Goal: Task Accomplishment & Management: Manage account settings

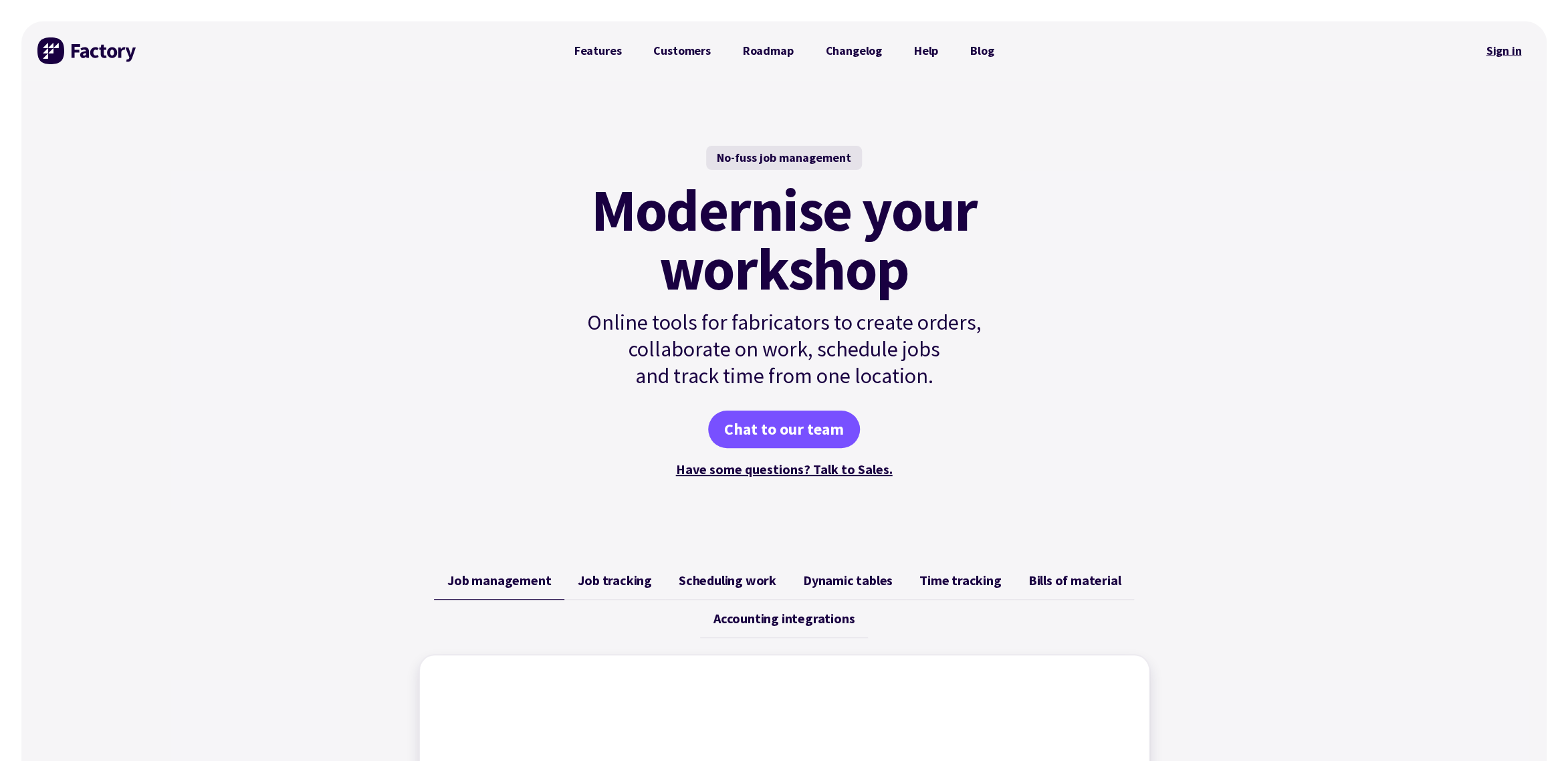
click at [1507, 50] on link "Sign in" at bounding box center [1503, 51] width 54 height 31
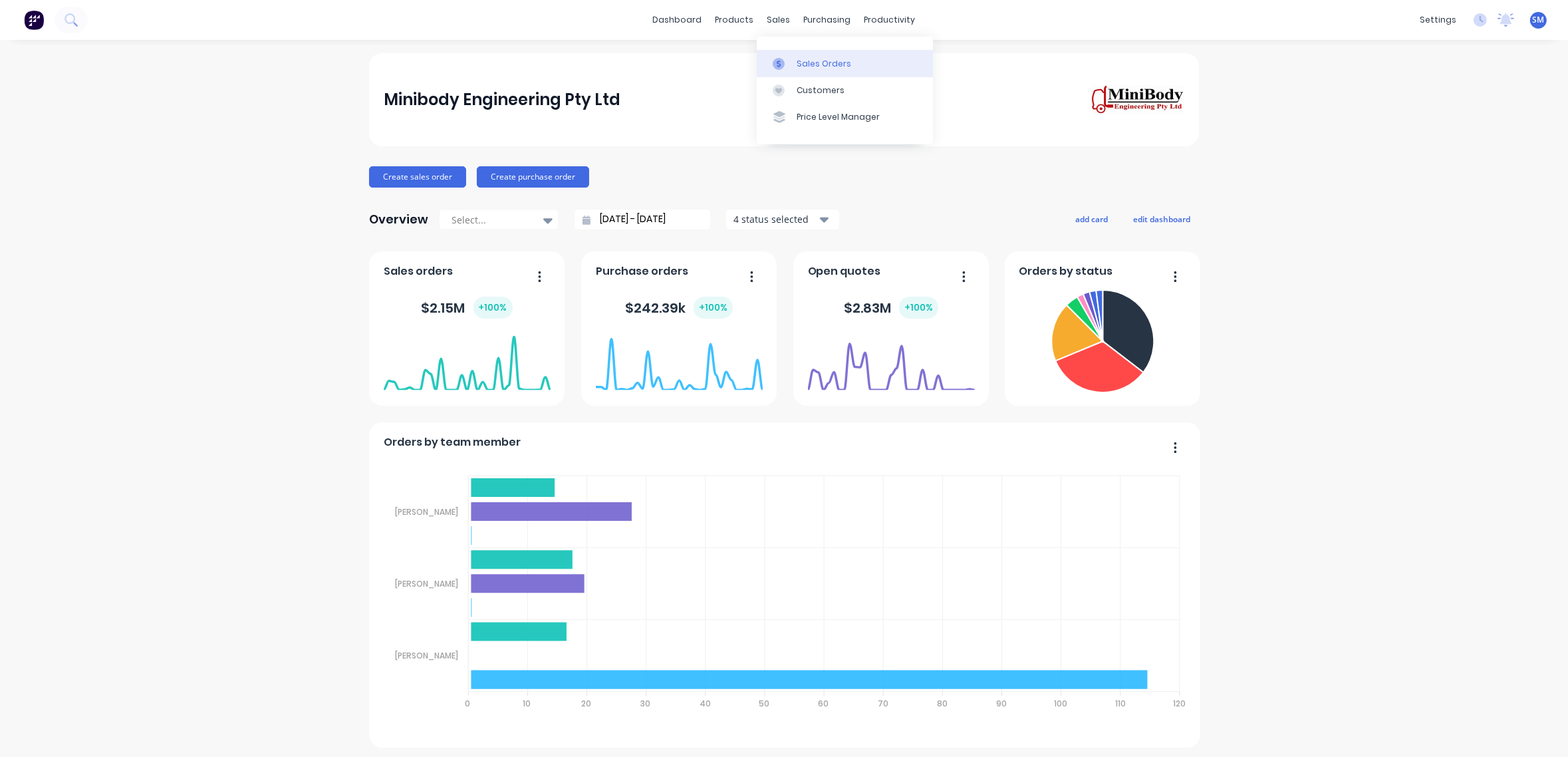
click at [823, 60] on div "Sales Orders" at bounding box center [824, 63] width 55 height 12
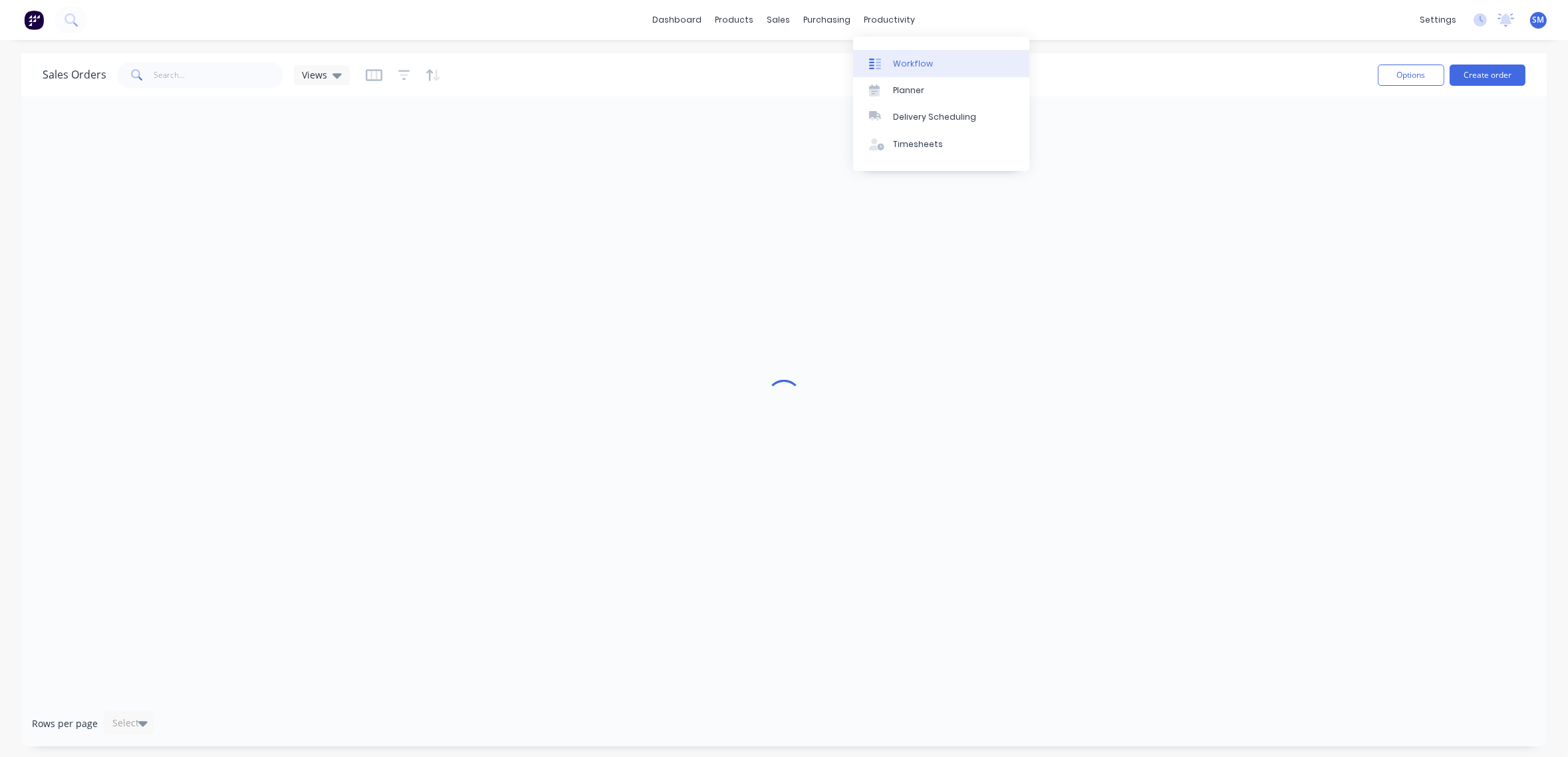
click at [908, 62] on div "Workflow" at bounding box center [913, 63] width 40 height 12
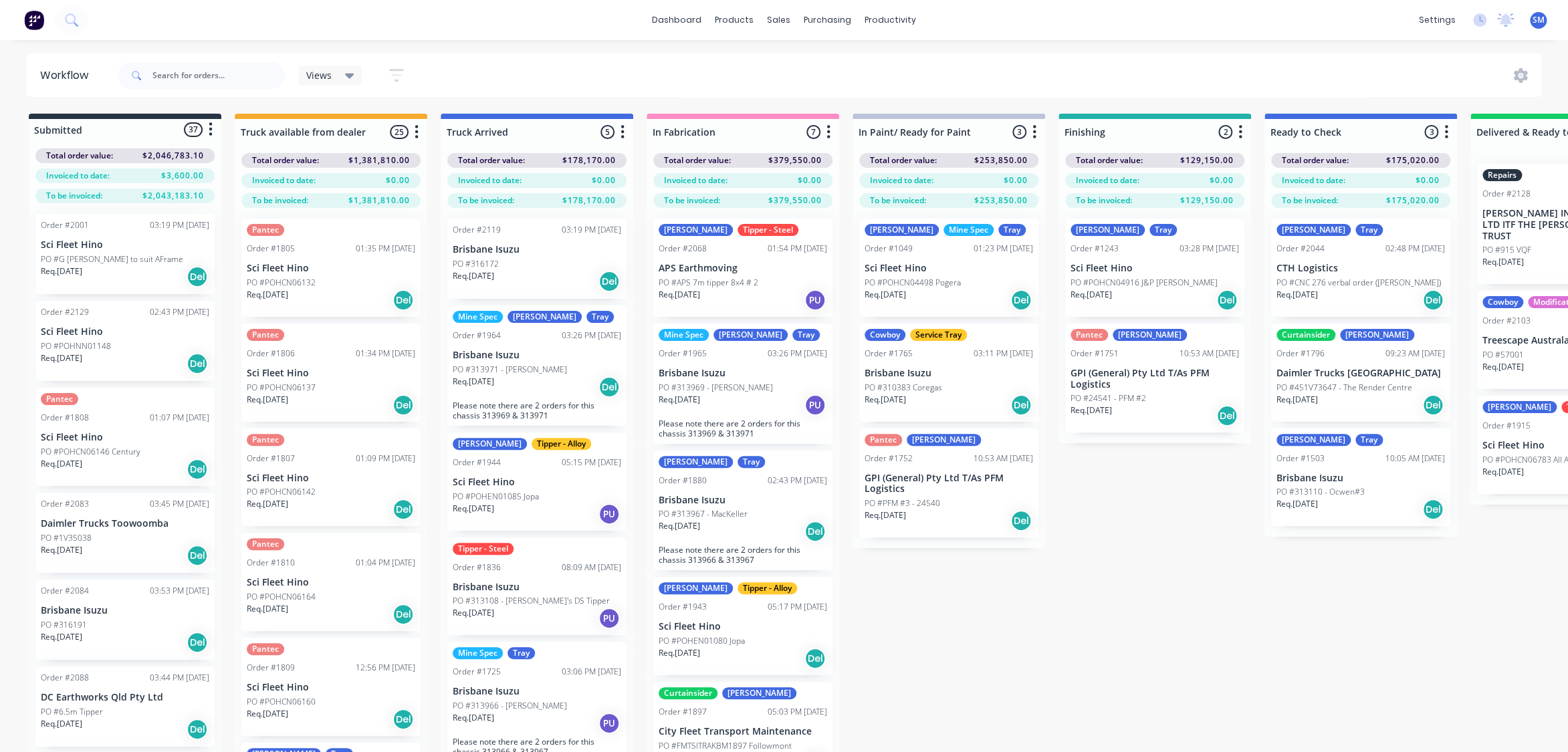
click at [1256, 653] on div "Submitted 37 Status colour #273444 hex #273444 Save Cancel Summaries Total orde…" at bounding box center [1201, 456] width 2424 height 686
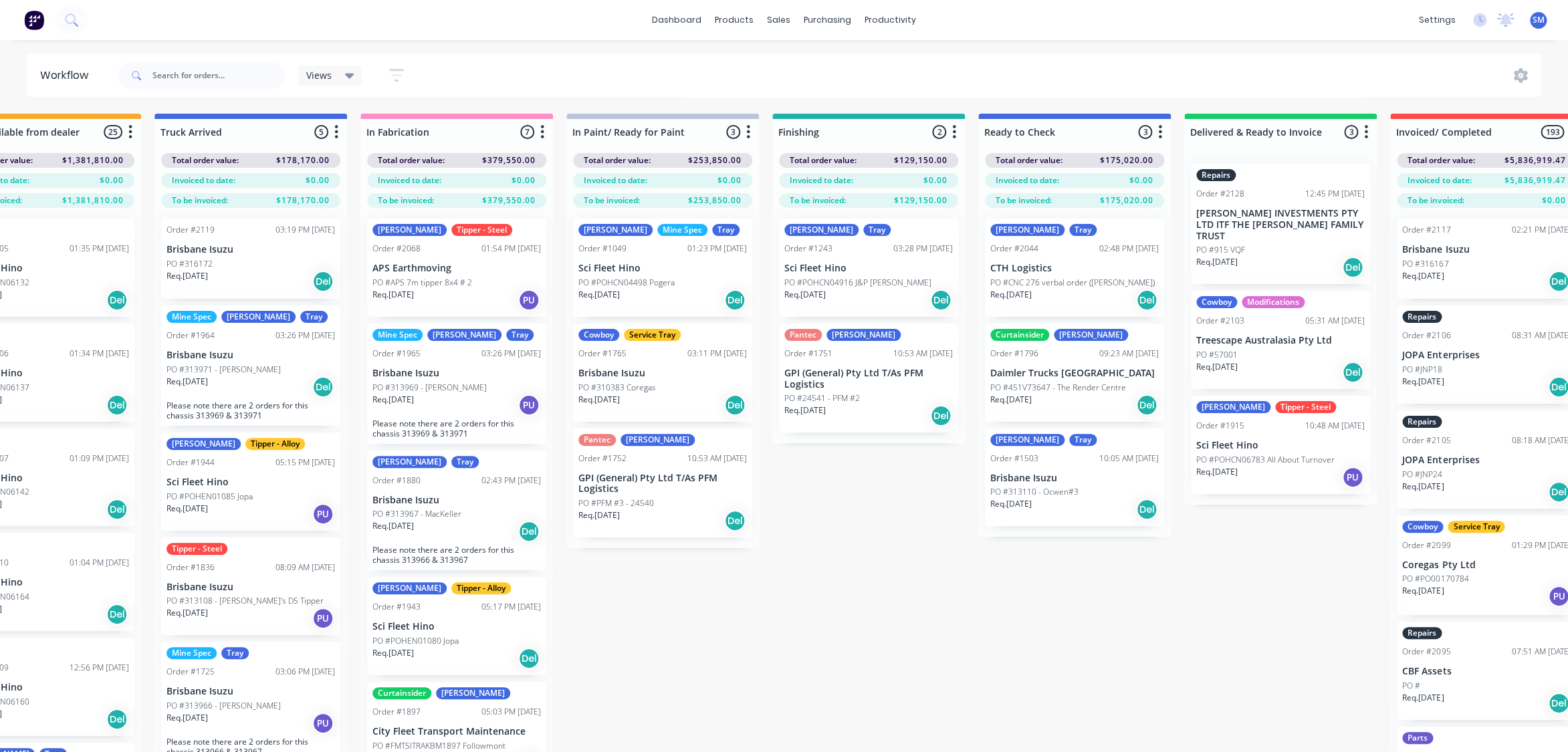
scroll to position [0, 275]
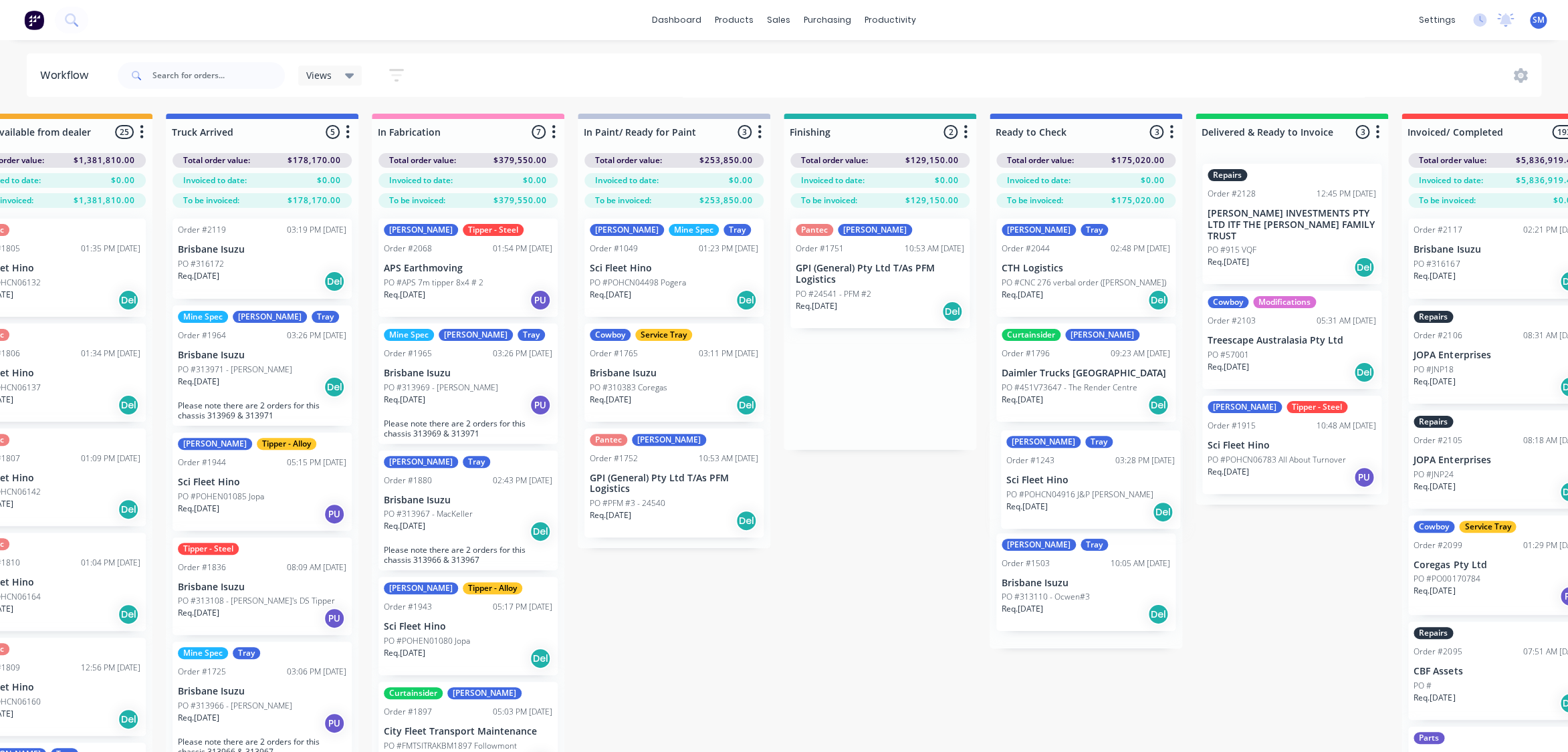
drag, startPoint x: 848, startPoint y: 261, endPoint x: 1063, endPoint y: 483, distance: 309.0
click at [1063, 483] on div "Submitted 37 Status colour #273444 hex #273444 Save Cancel Summaries Total orde…" at bounding box center [927, 456] width 2424 height 686
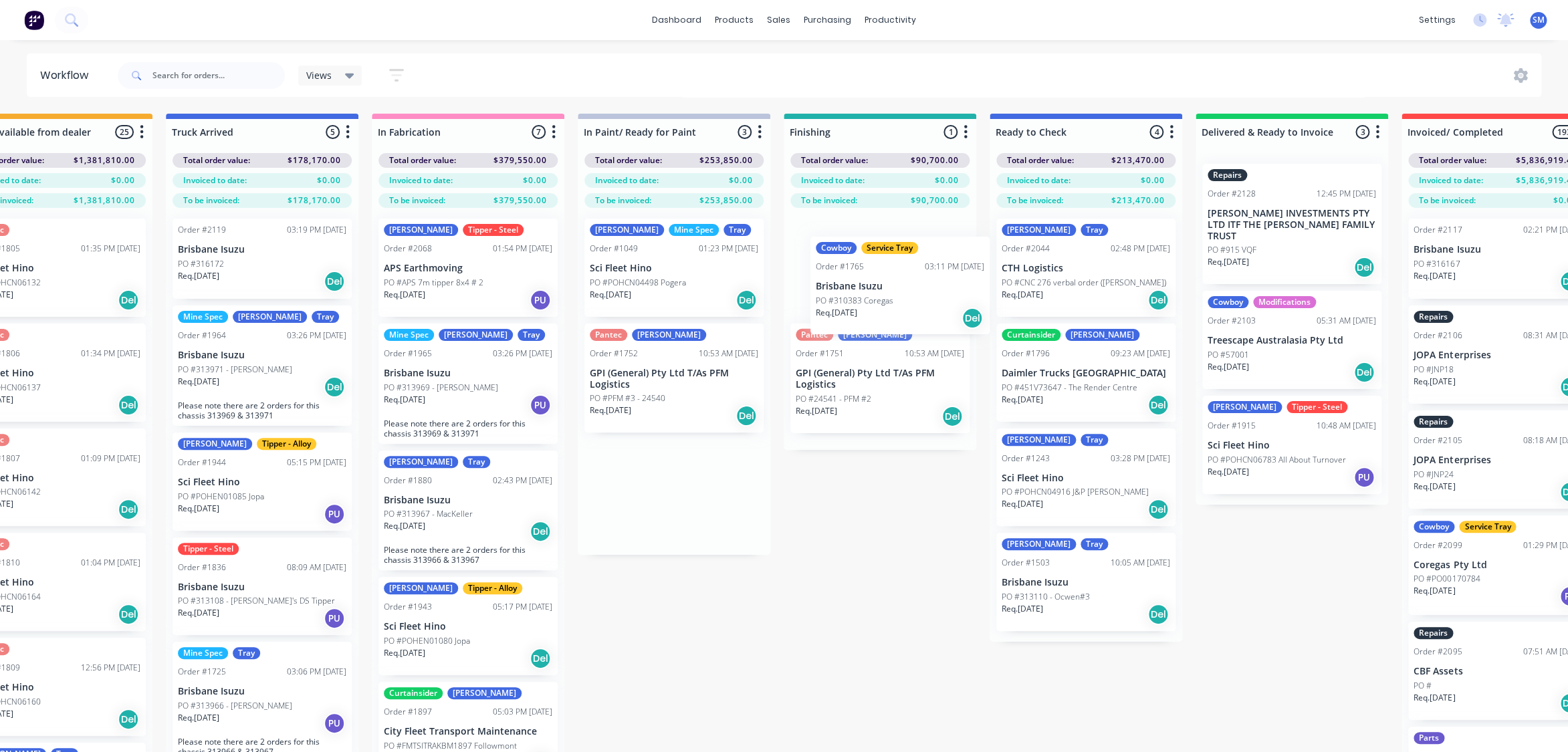
drag, startPoint x: 634, startPoint y: 361, endPoint x: 862, endPoint y: 279, distance: 242.3
click at [862, 279] on div "Submitted 37 Status colour #273444 hex #273444 Save Cancel Summaries Total orde…" at bounding box center [927, 456] width 2424 height 686
click at [866, 261] on div "Cowboy Service Tray Order #1765 03:11 PM [DATE] Brisbane Isuzu PO #310383 Coreg…" at bounding box center [880, 268] width 180 height 98
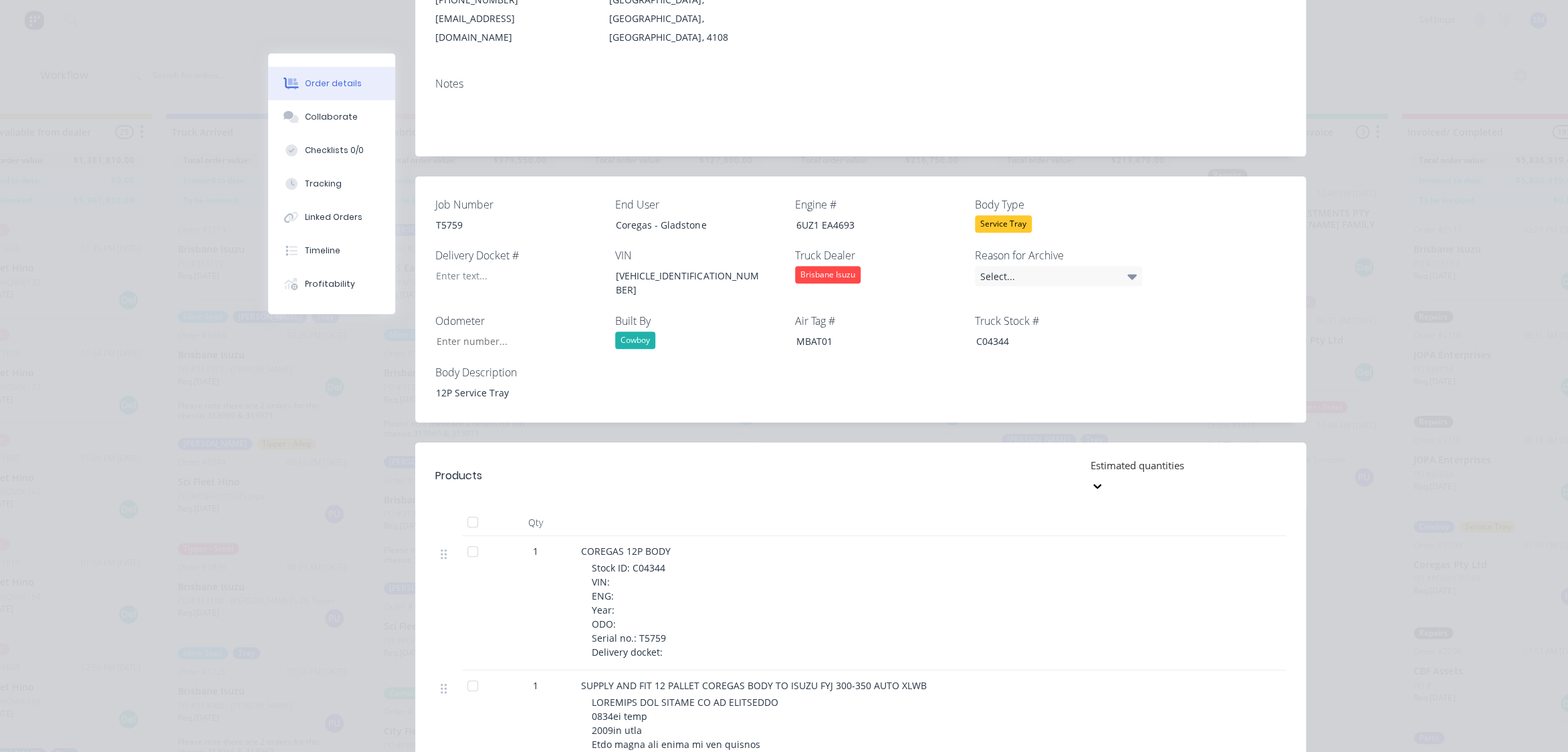
scroll to position [0, 0]
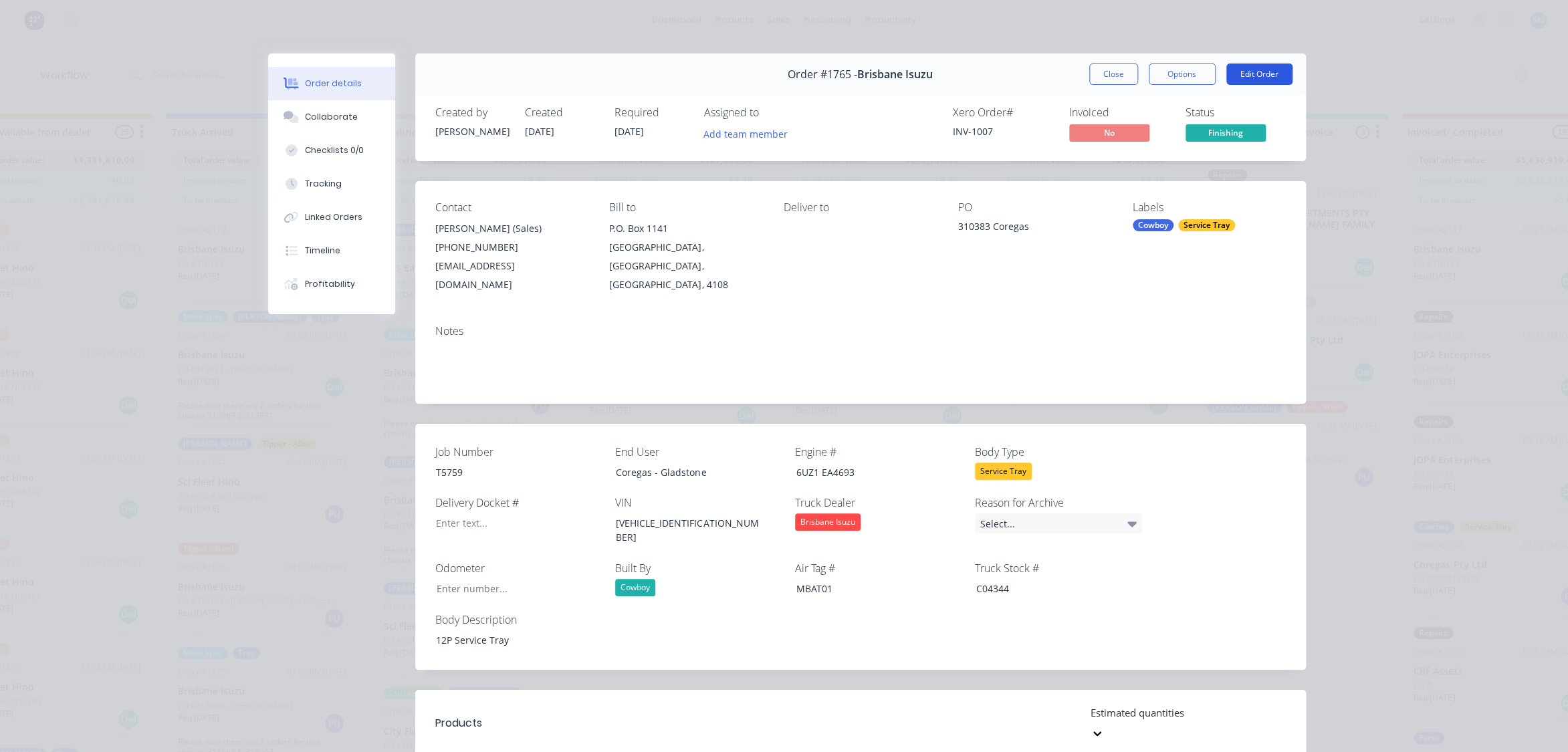
click at [1255, 69] on button "Edit Order" at bounding box center [1259, 74] width 66 height 22
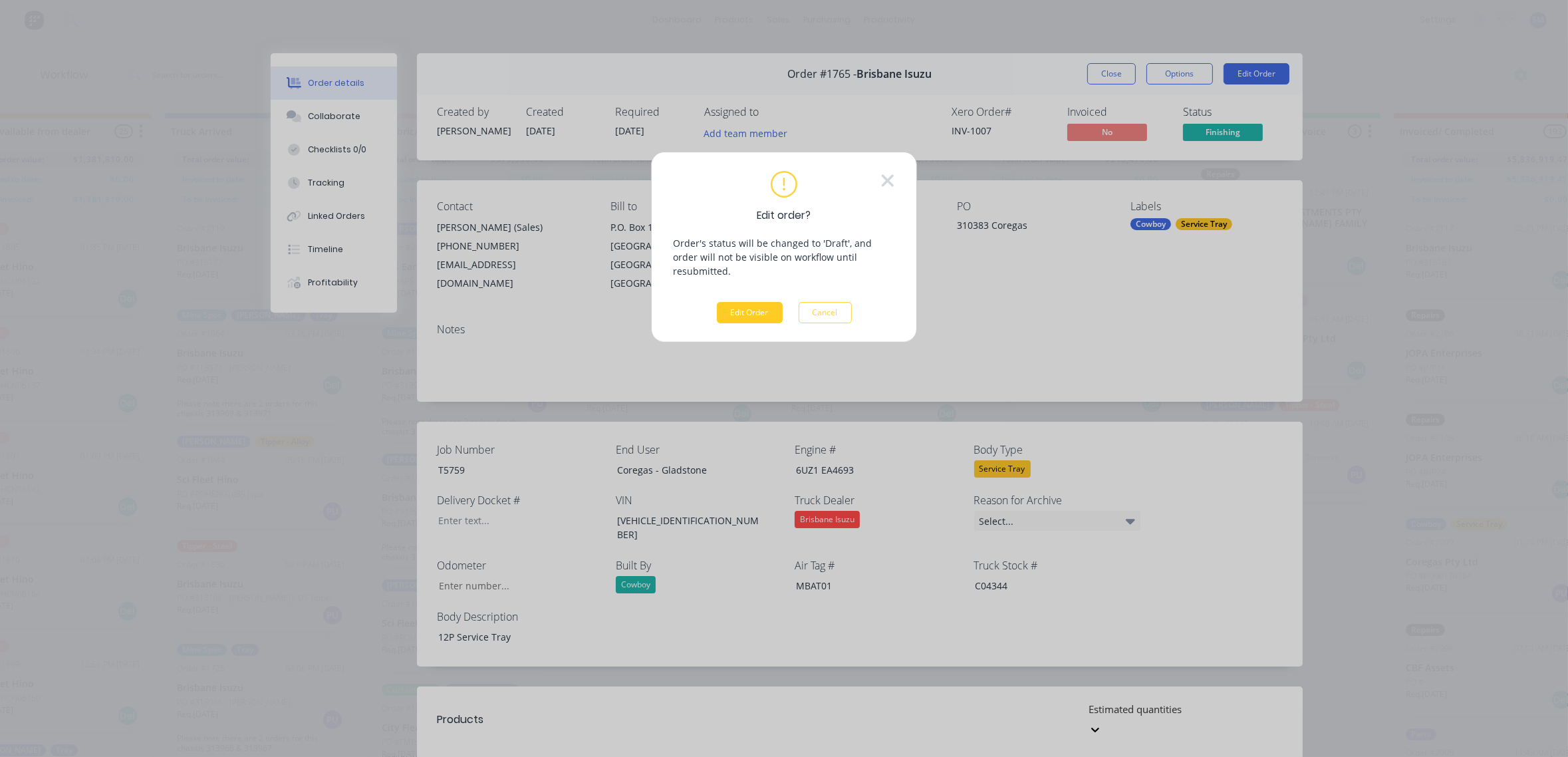
click at [744, 302] on button "Edit Order" at bounding box center [749, 312] width 66 height 21
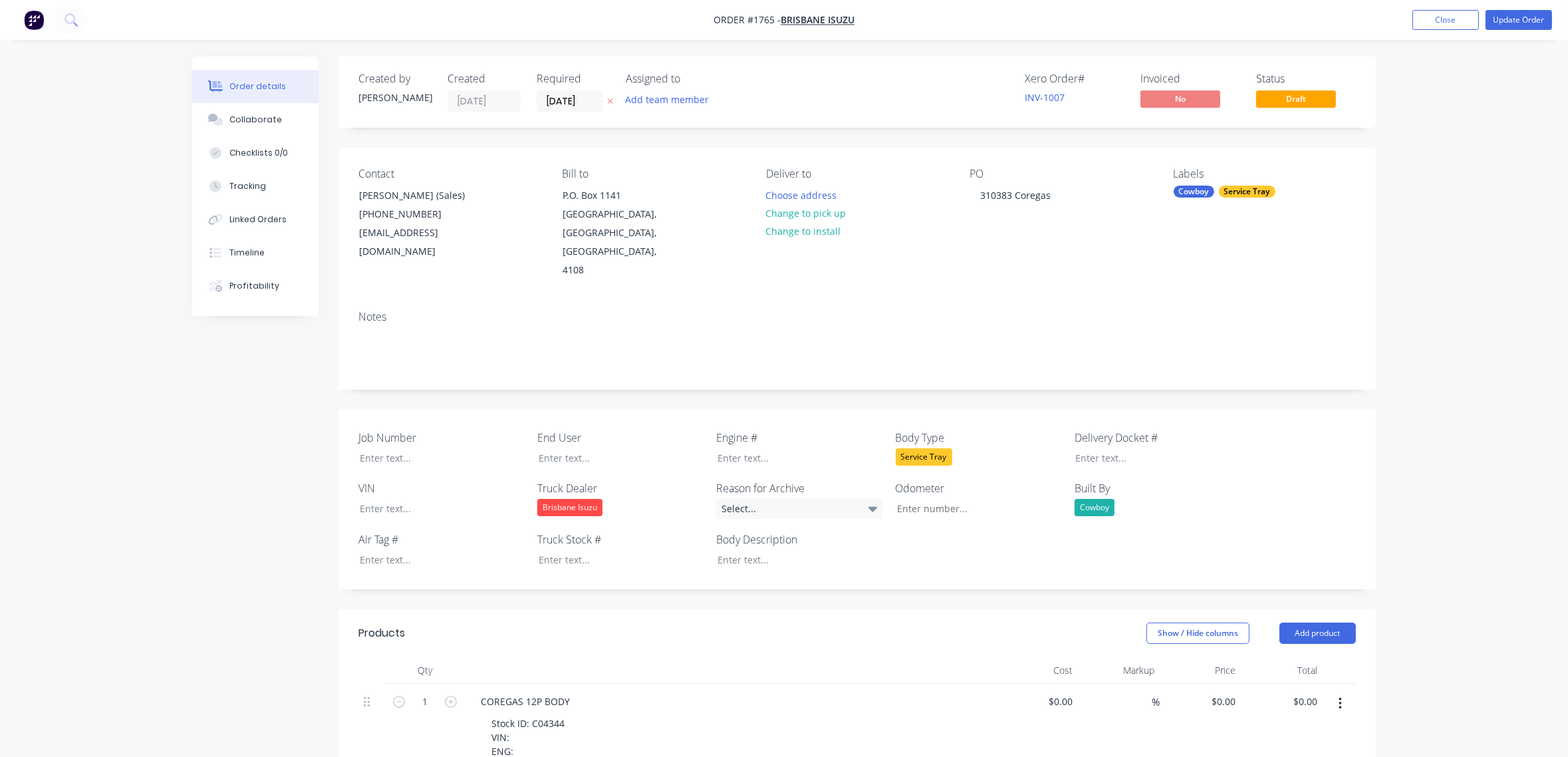
type input "$111,750.00"
type input "$13,800.00"
type input "$500.00"
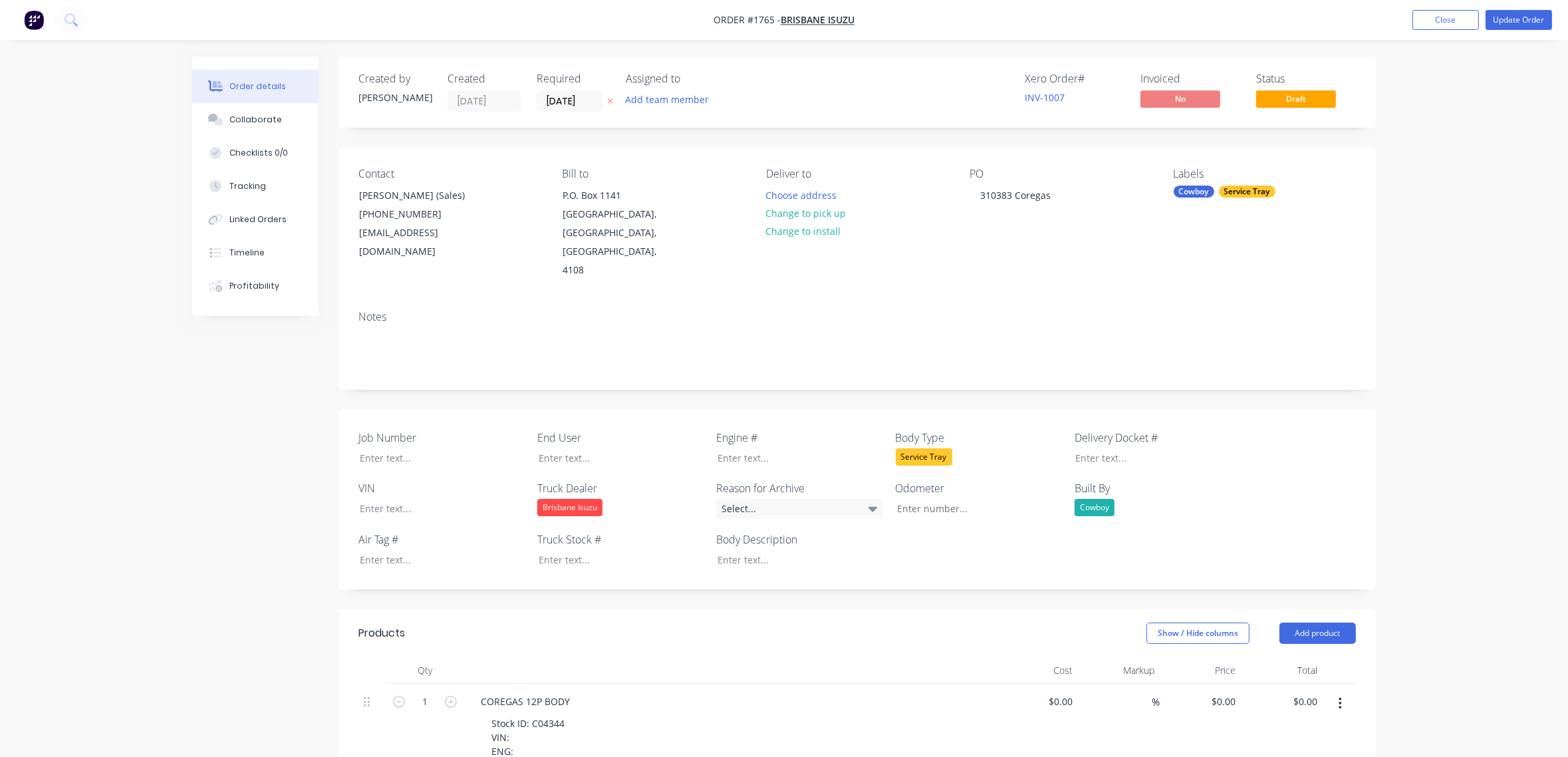
type input "$500.00"
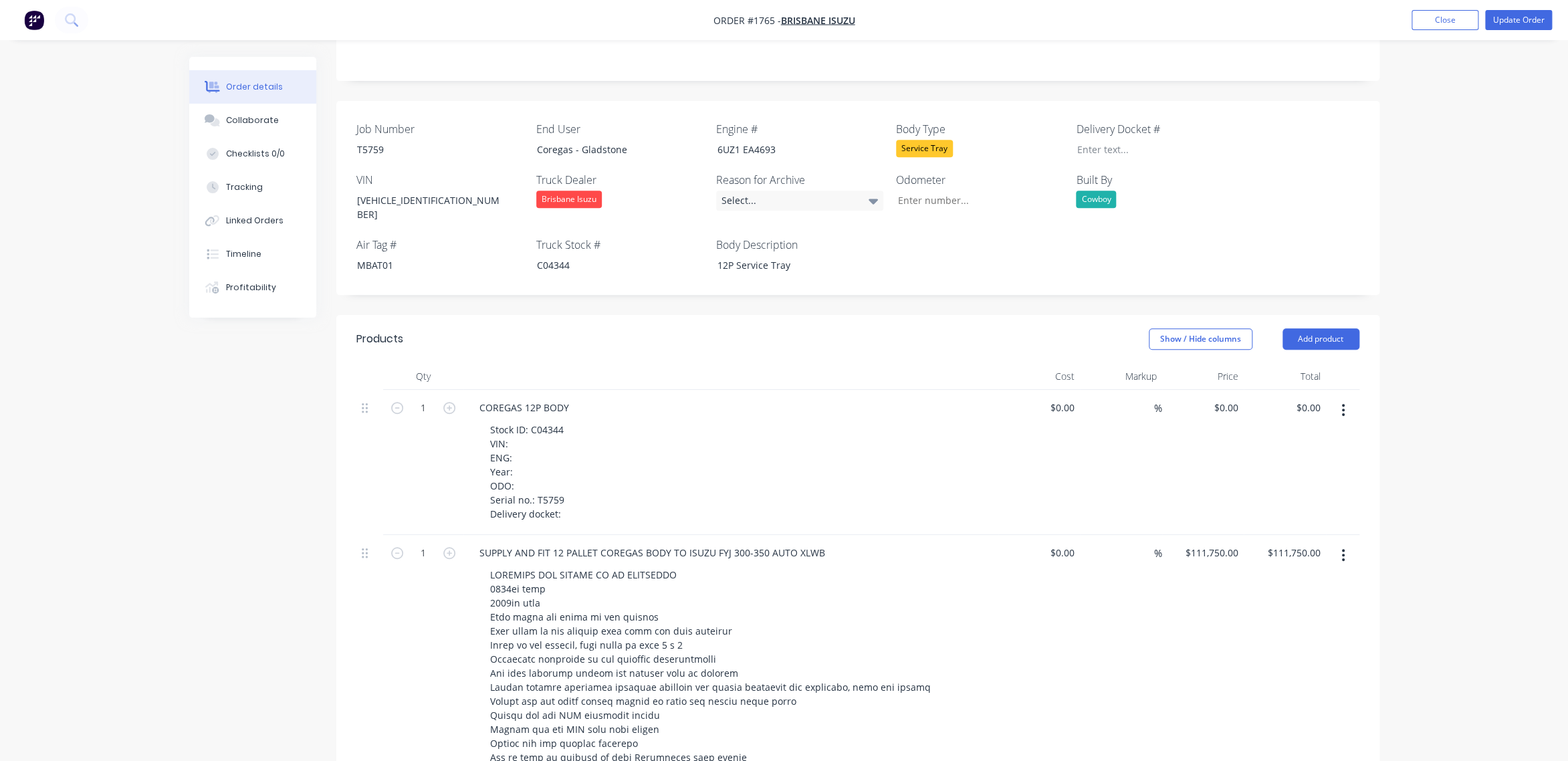
scroll to position [182, 0]
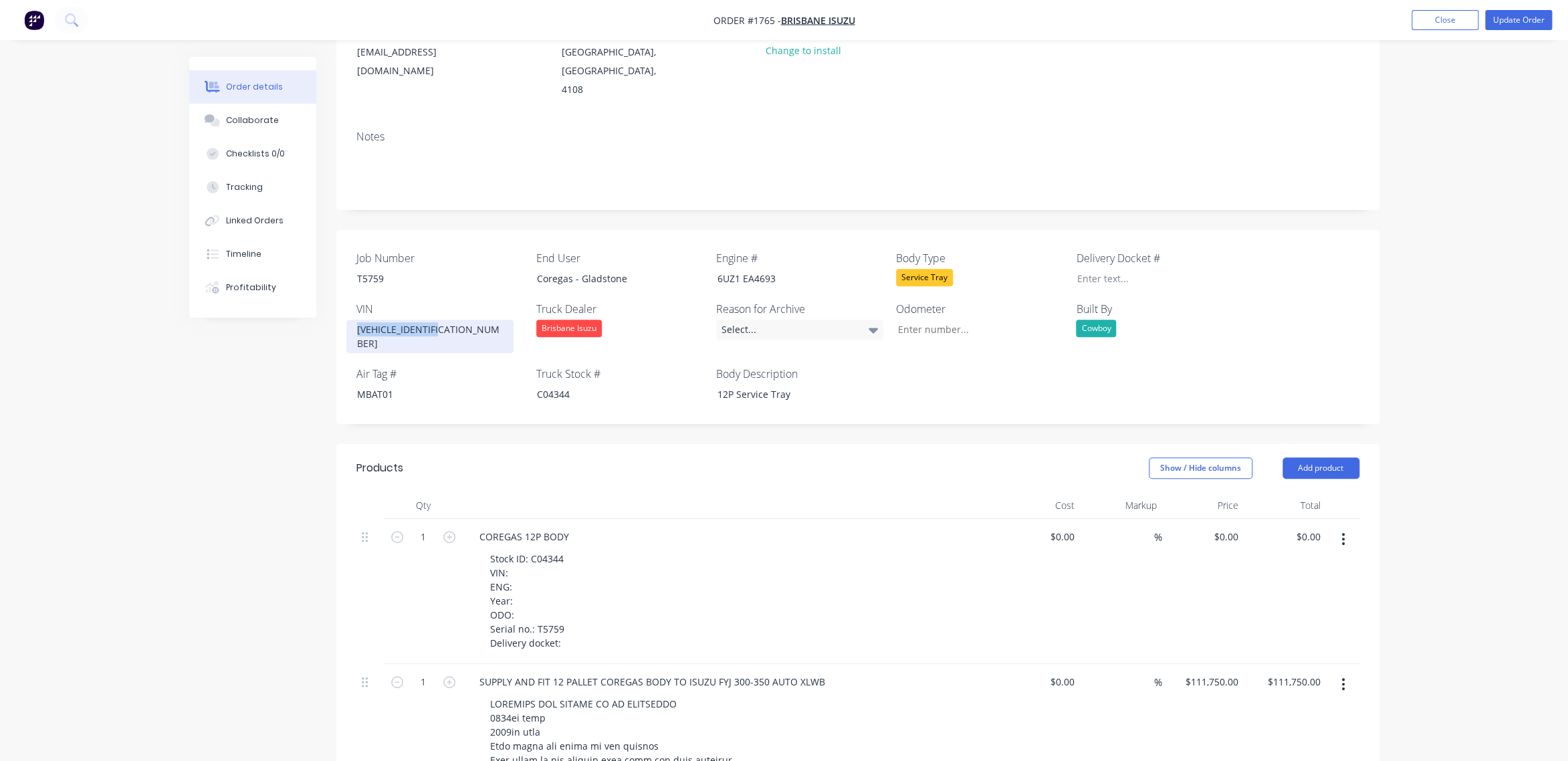
drag, startPoint x: 466, startPoint y: 307, endPoint x: 343, endPoint y: 310, distance: 123.0
click at [343, 310] on div "Job Number T5759 End User Coregas - Gladstone Engine # 6UZ1 EA4693 Body Type Se…" at bounding box center [857, 327] width 1043 height 194
copy div "[VEHICLE_IDENTIFICATION_NUMBER]"
click at [517, 549] on div "Stock ID: C04344 VIN: ENG: Year: ODO: Serial no.: T5759 Delivery docket:" at bounding box center [527, 601] width 95 height 104
paste div
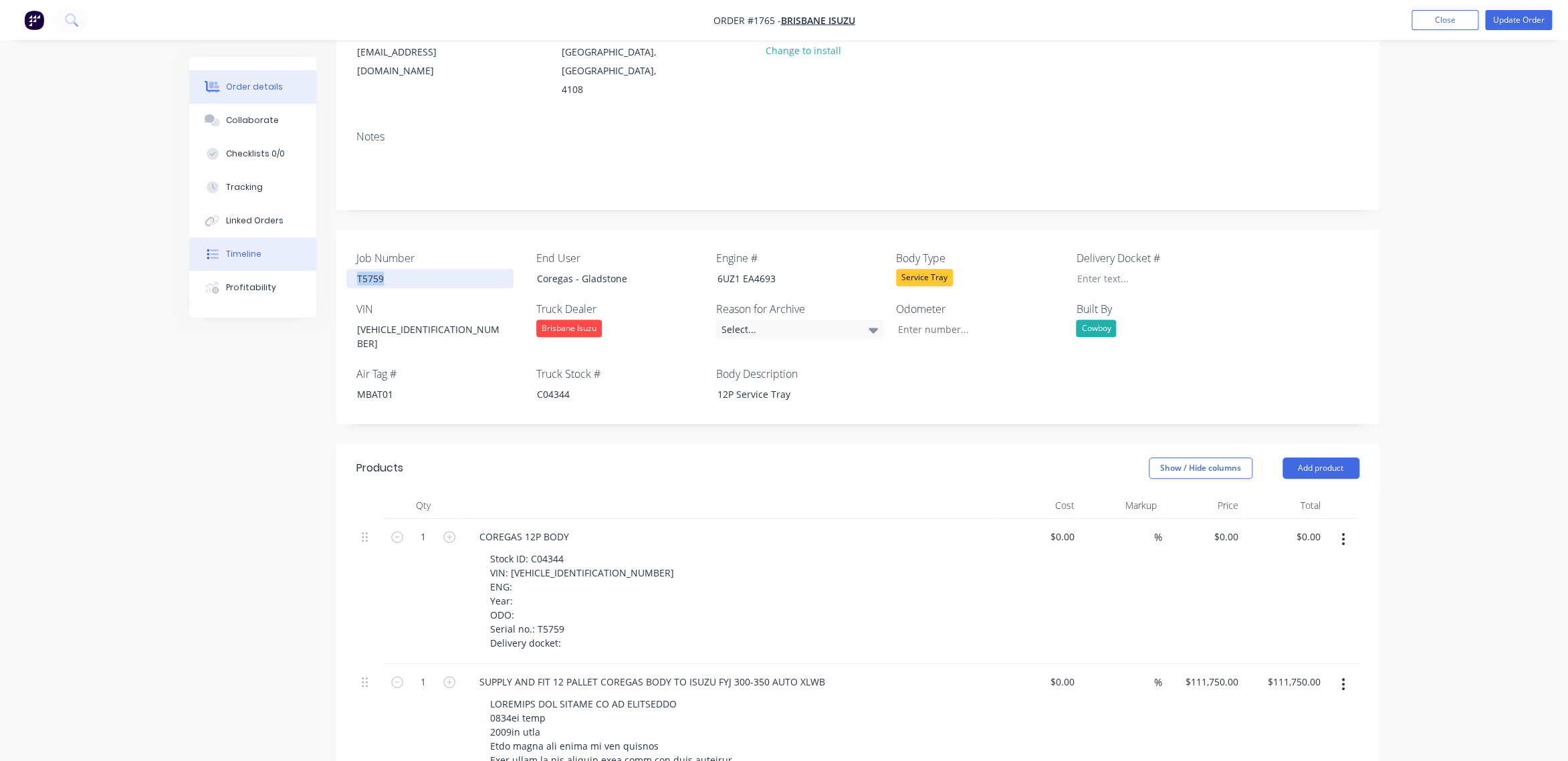
drag, startPoint x: 398, startPoint y: 256, endPoint x: 298, endPoint y: 260, distance: 100.1
click at [298, 260] on div "Order details Collaborate Checklists 0/0 Tracking Linked Orders Timeline Profit…" at bounding box center [784, 756] width 1217 height 1764
click at [790, 269] on div "6UZ1 EA4693" at bounding box center [790, 278] width 167 height 20
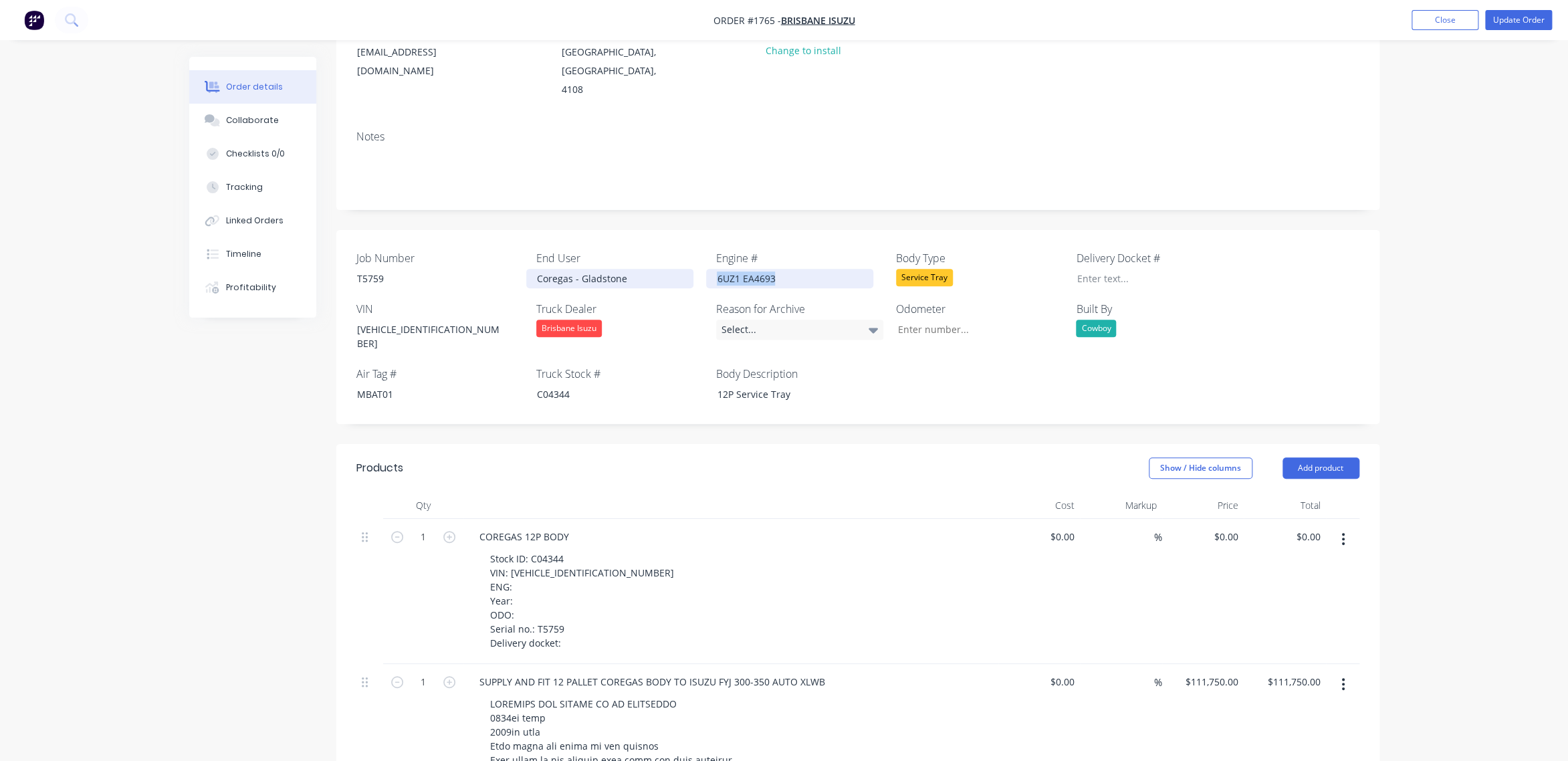
drag, startPoint x: 790, startPoint y: 259, endPoint x: 679, endPoint y: 260, distance: 111.0
click at [679, 260] on div "Job Number T5759 End User Coregas - Gladstone Engine # 6UZ1 EA4693 Body Type Se…" at bounding box center [857, 327] width 1043 height 194
copy div "6UZ1 EA4693"
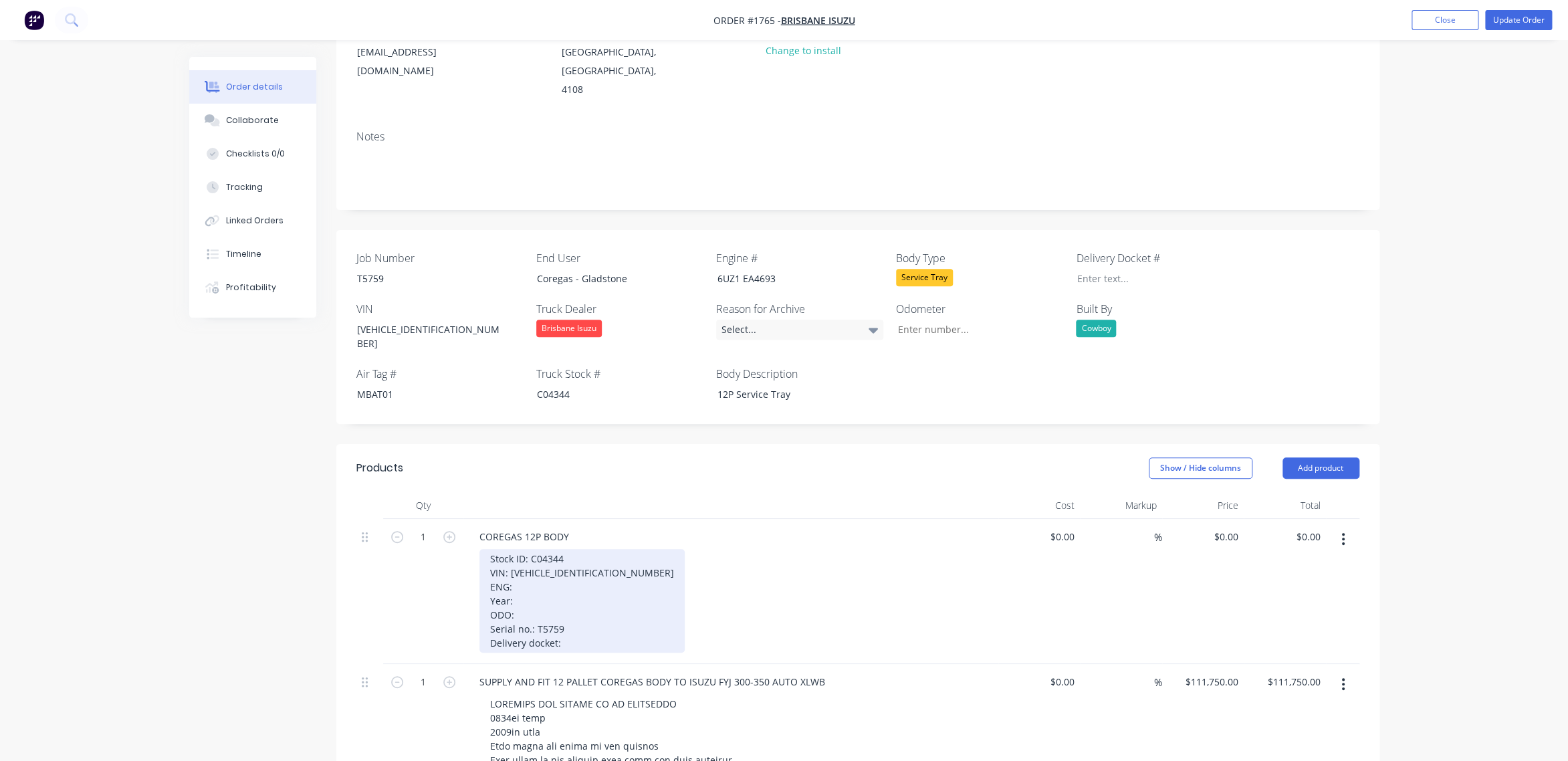
click at [529, 553] on div "Stock ID: C04344 VIN: [VEHICLE_IDENTIFICATION_NUMBER] ENG: Year: ODO: Serial no…" at bounding box center [581, 601] width 205 height 104
click at [524, 571] on div "Stock ID: C04344 VIN: [VEHICLE_IDENTIFICATION_NUMBER] ENG:6UZ1 EA4693 Year: ODO…" at bounding box center [581, 601] width 205 height 104
click at [564, 598] on div "Stock ID: C04344 VIN: [VEHICLE_IDENTIFICATION_NUMBER] ENG:6UZ1 EA4693 Tailgate …" at bounding box center [581, 601] width 205 height 104
click at [573, 551] on div "Stock ID: C04344 VIN: [VEHICLE_IDENTIFICATION_NUMBER] ENG:6UZ1 EA4693 Tailgate …" at bounding box center [581, 601] width 205 height 104
click at [488, 568] on div "Stock ID: C04344 VIN: [VEHICLE_IDENTIFICATION_NUMBER] ENG:6UZ1 EA4693 Tailgate …" at bounding box center [581, 601] width 205 height 104
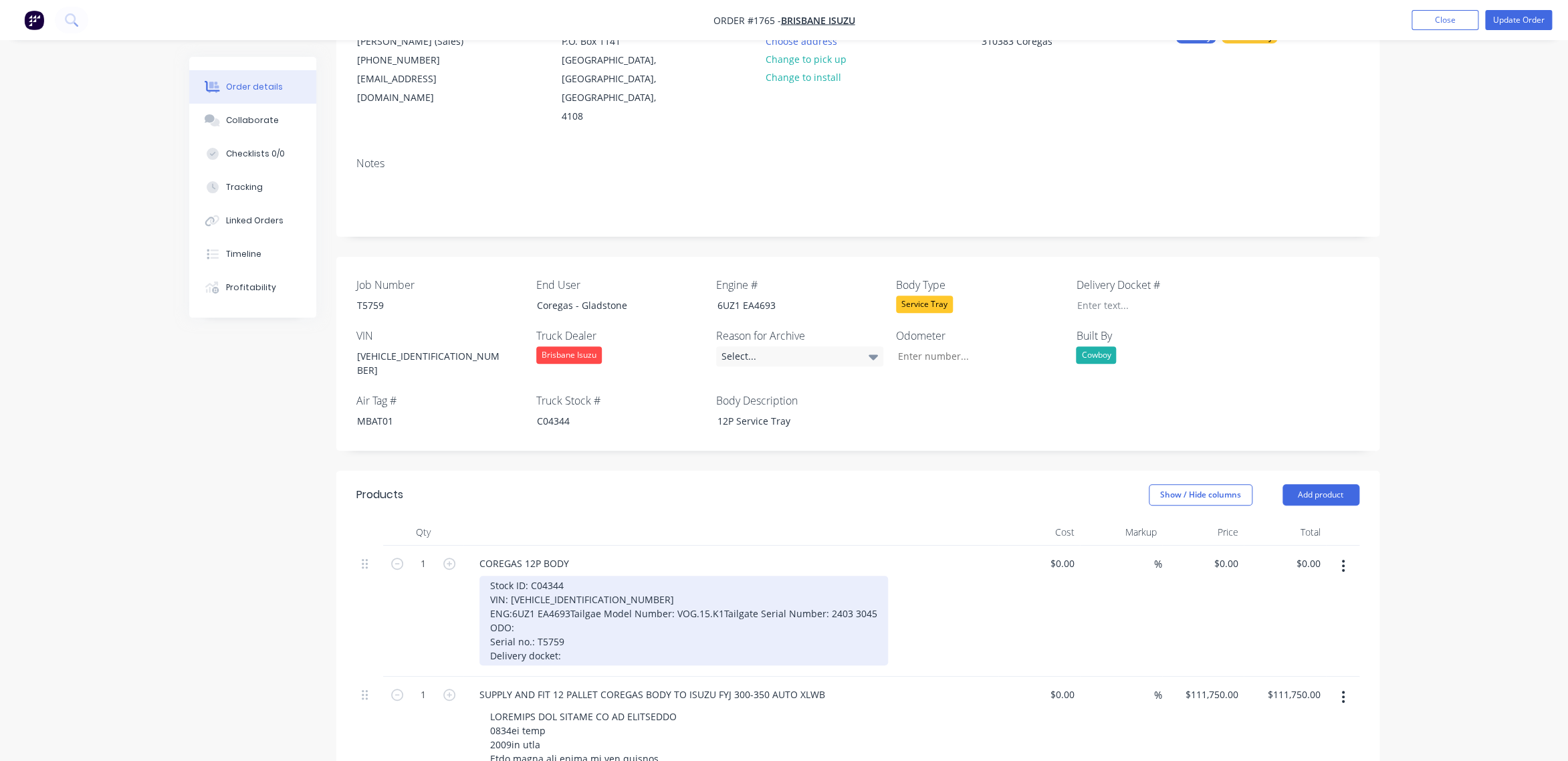
scroll to position [60, 0]
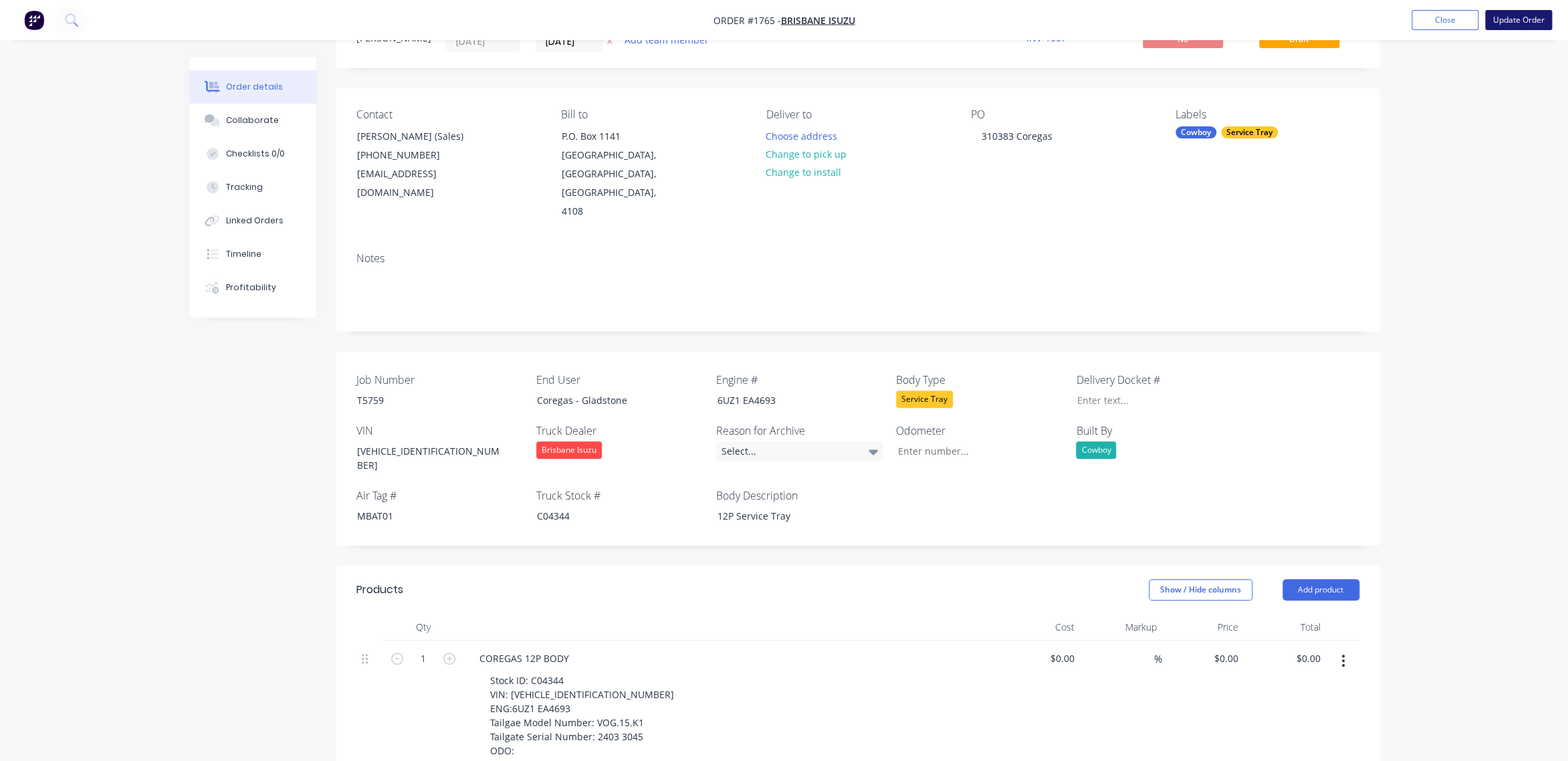
click at [1527, 19] on button "Update Order" at bounding box center [1517, 20] width 66 height 20
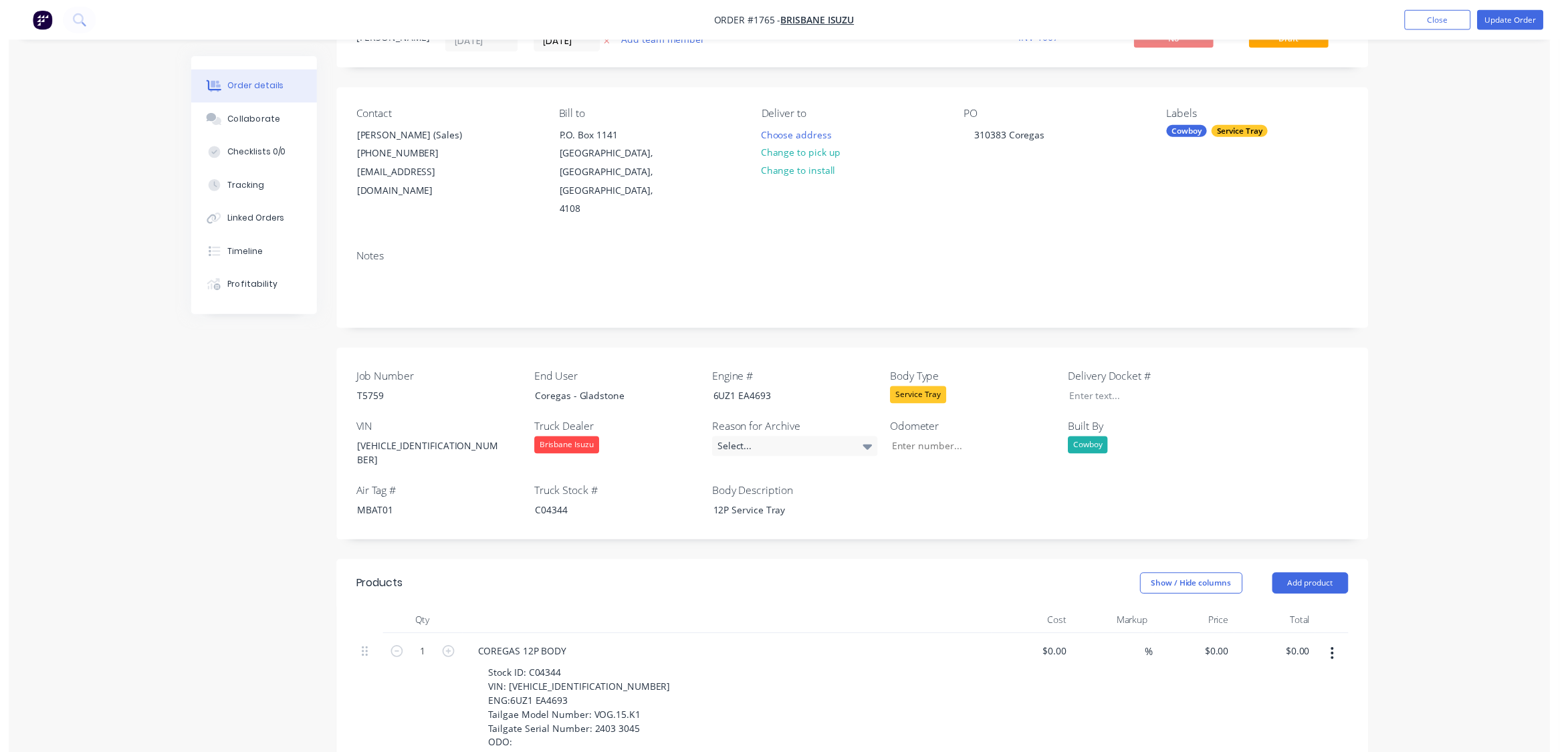
scroll to position [0, 0]
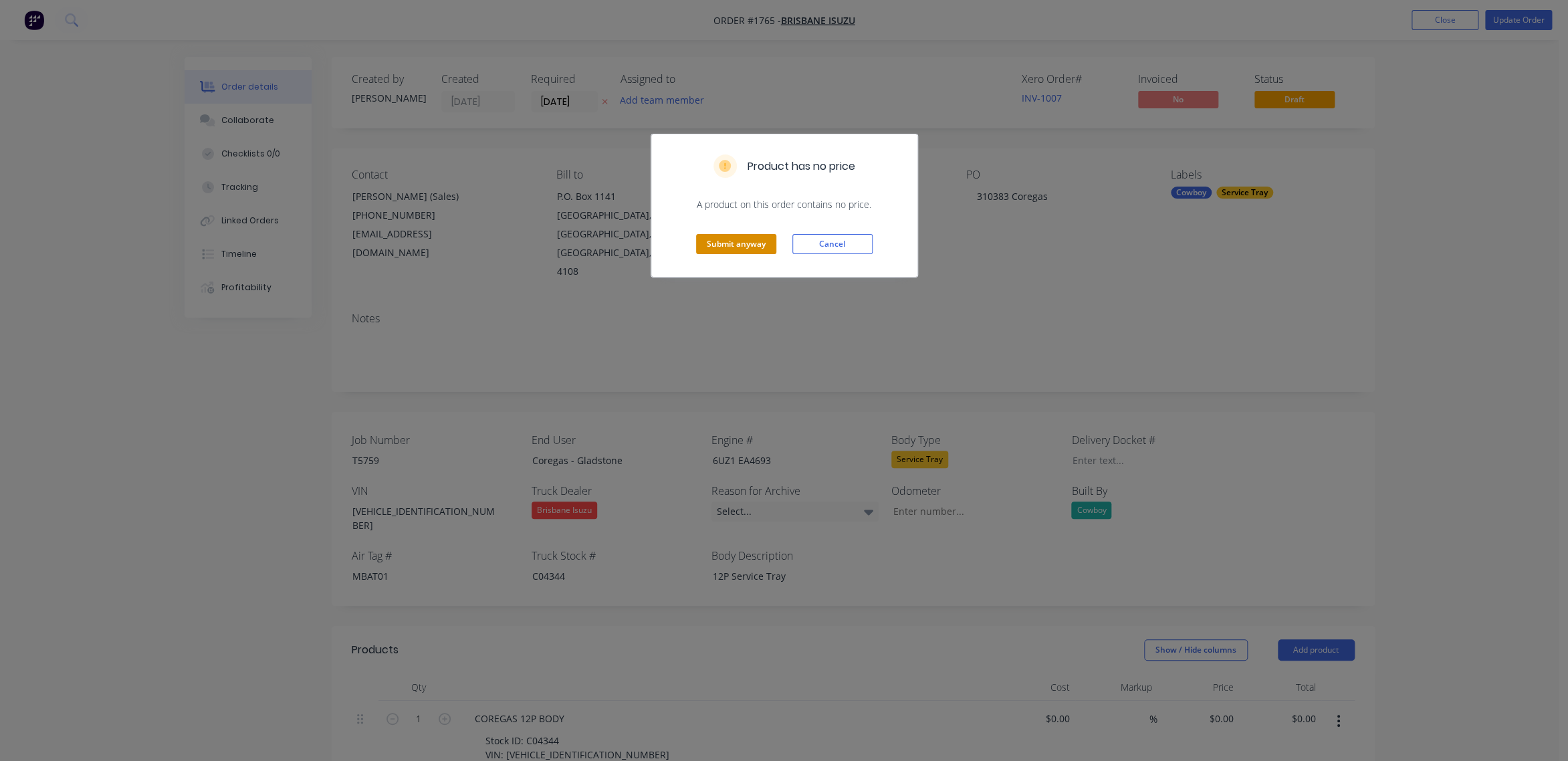
click at [752, 242] on button "Submit anyway" at bounding box center [736, 243] width 80 height 20
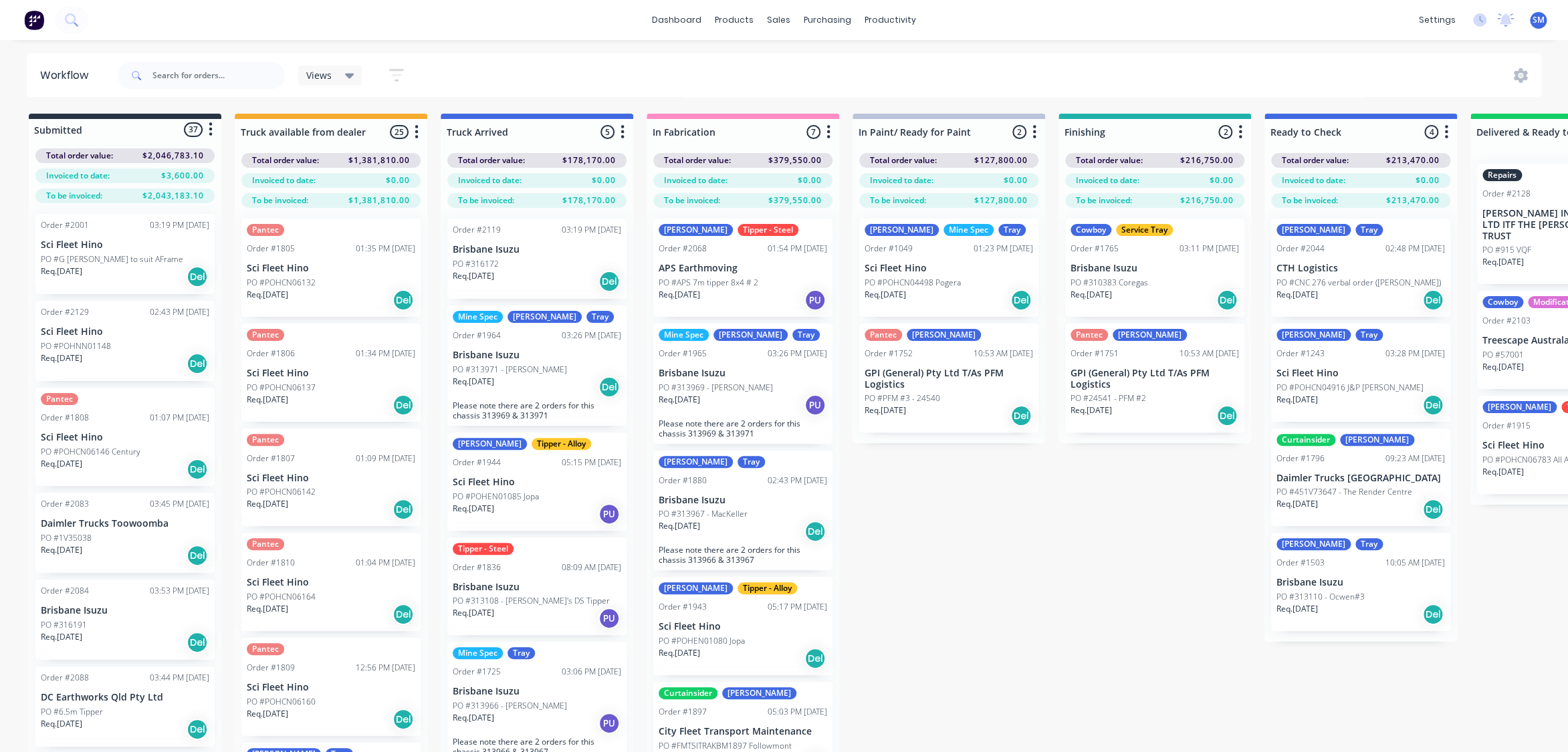
click at [966, 596] on div "Submitted 37 Status colour #273444 hex #273444 Save Cancel Summaries Total orde…" at bounding box center [1201, 456] width 2424 height 686
click at [573, 72] on div "Views Save new view None (Default) edit Show/Hide statuses Show line item cards…" at bounding box center [828, 75] width 1427 height 40
click at [1119, 259] on div "Cowboy Service Tray Order #1765 03:11 PM [DATE] Brisbane Isuzu PO #310383 Coreg…" at bounding box center [1155, 268] width 180 height 98
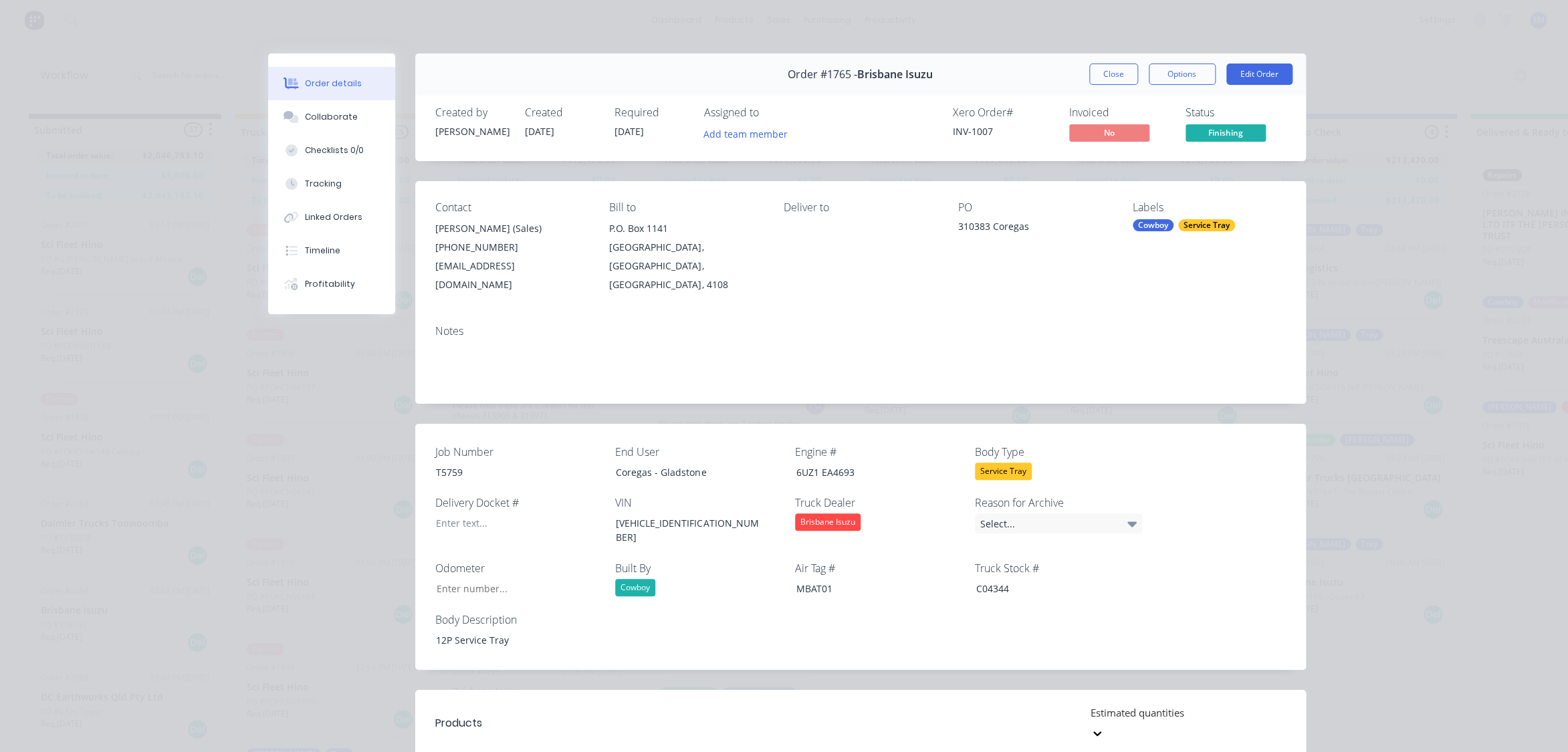
click at [1387, 236] on div "Order details Collaborate Checklists 0/0 Tracking Linked Orders Timeline Profit…" at bounding box center [784, 376] width 1568 height 752
click at [1111, 73] on button "Close" at bounding box center [1113, 74] width 49 height 22
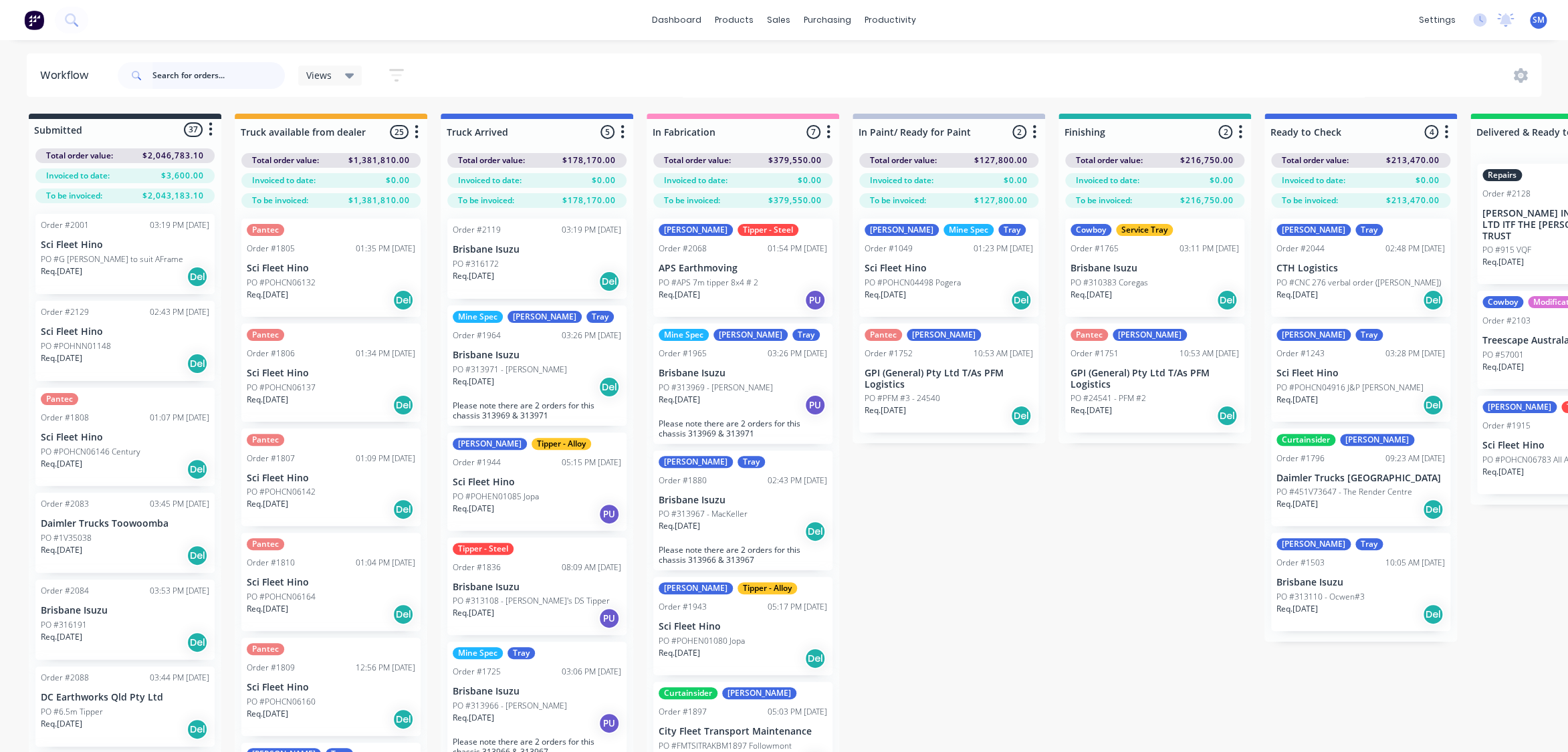
click at [208, 80] on input "text" at bounding box center [219, 75] width 133 height 27
type input "TREESCAPE"
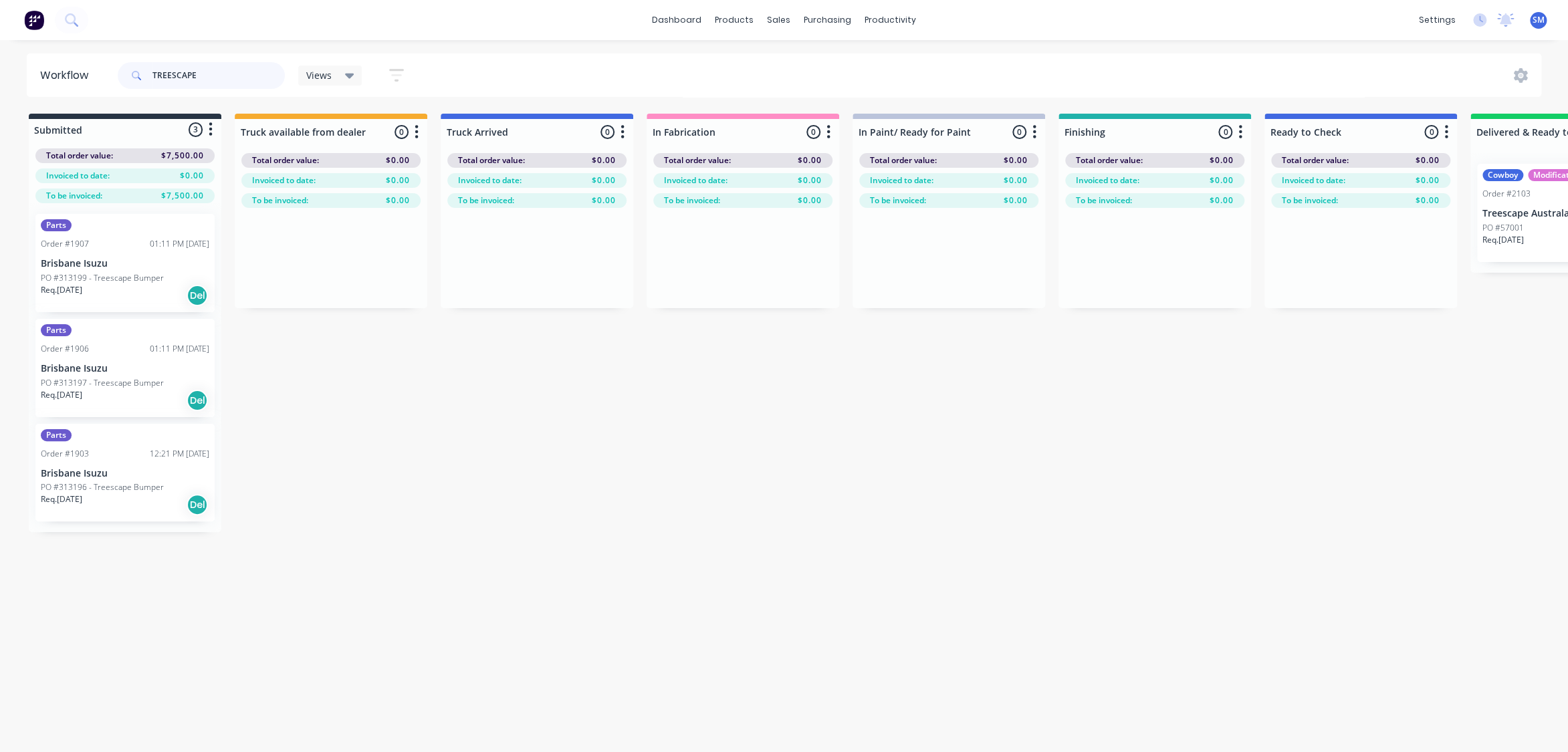
click at [86, 80] on header "Workflow TREESCAPE Views Save new view None (Default) edit Show/Hide statuses S…" at bounding box center [785, 75] width 1516 height 43
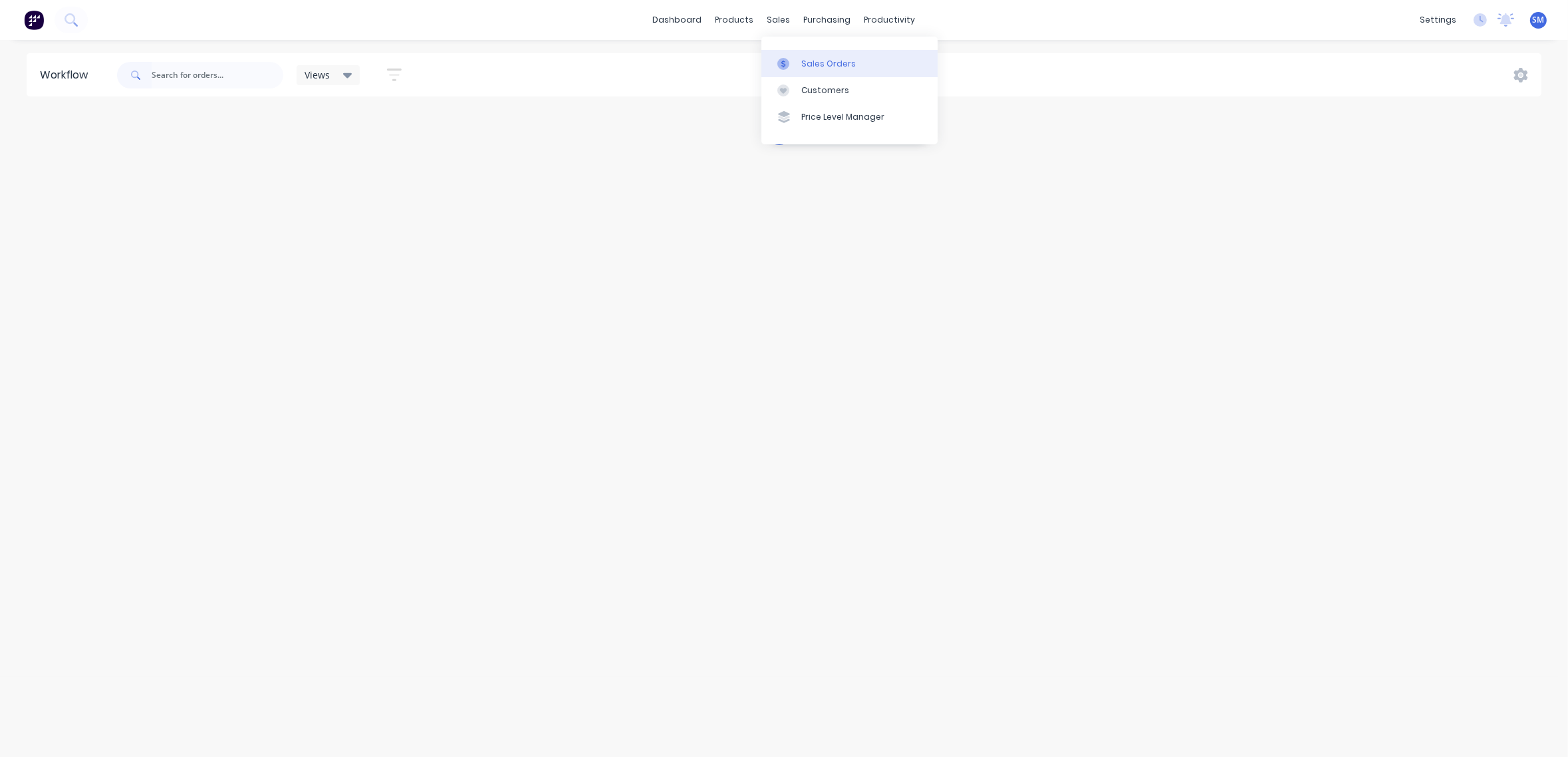
click at [832, 61] on div "Sales Orders" at bounding box center [828, 63] width 55 height 12
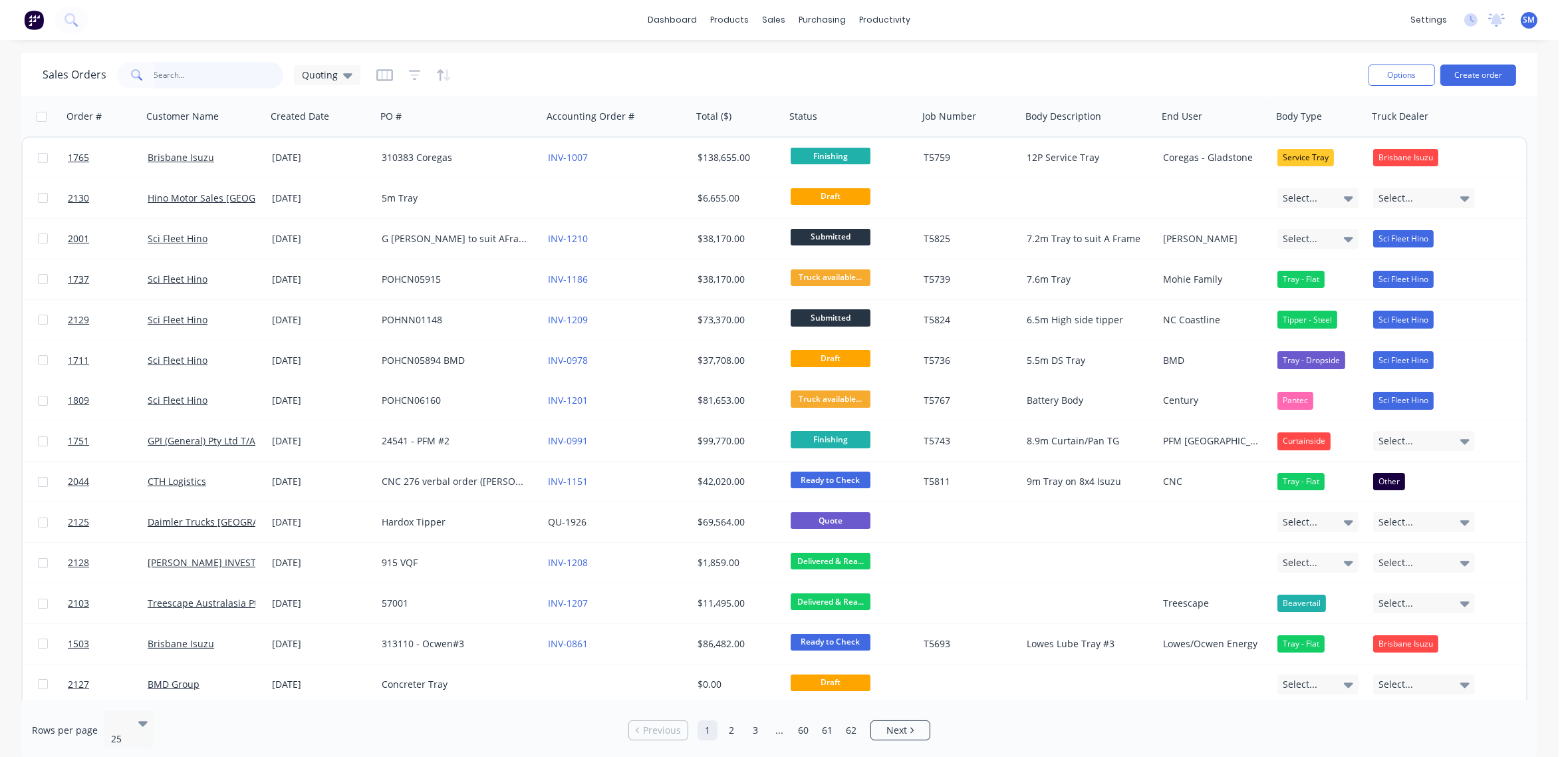
click at [181, 81] on input "text" at bounding box center [219, 74] width 129 height 27
type input "TREESCAPE"
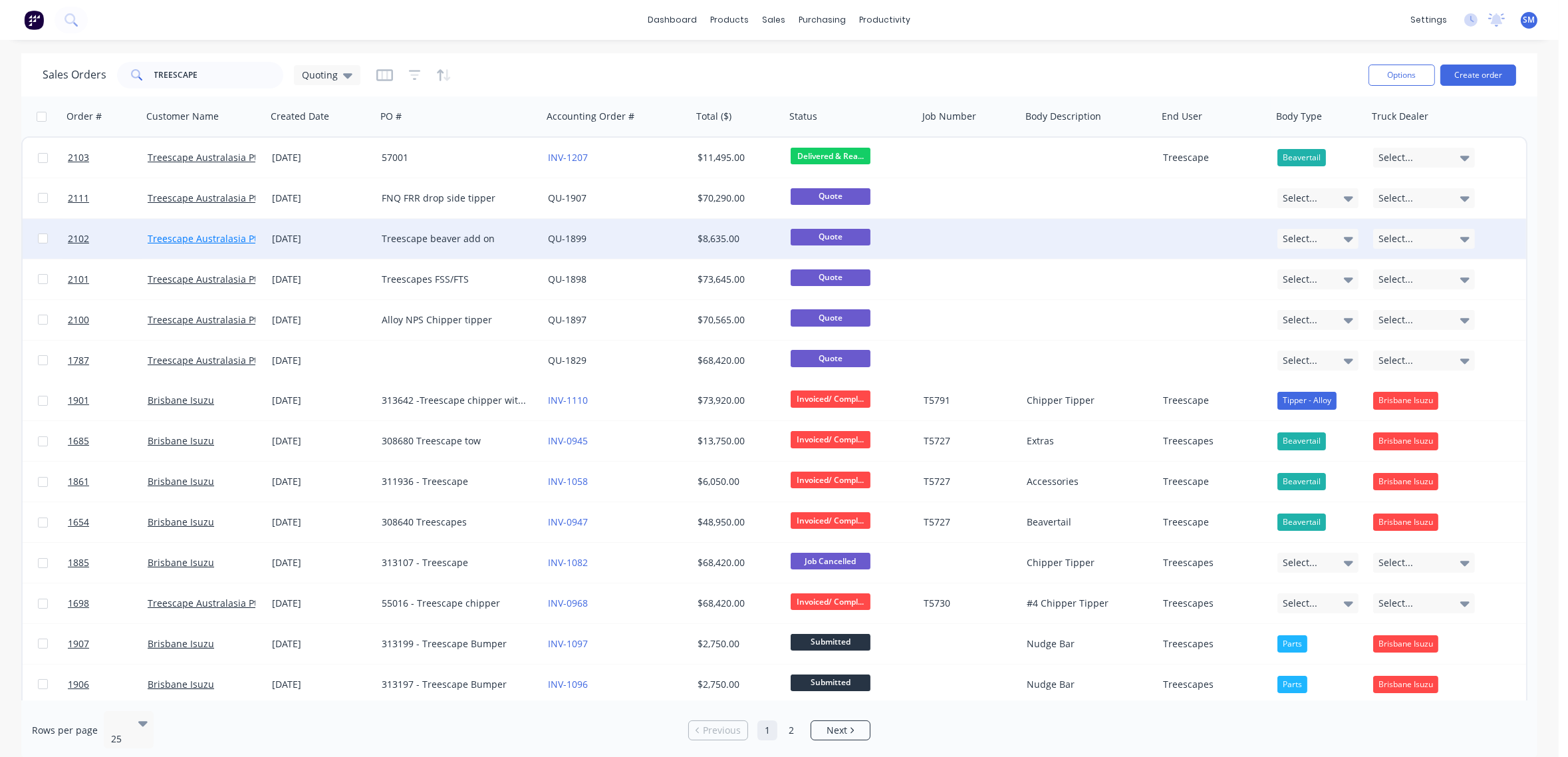
click at [204, 236] on link "Treescape Australasia Pty Ltd" at bounding box center [213, 238] width 131 height 13
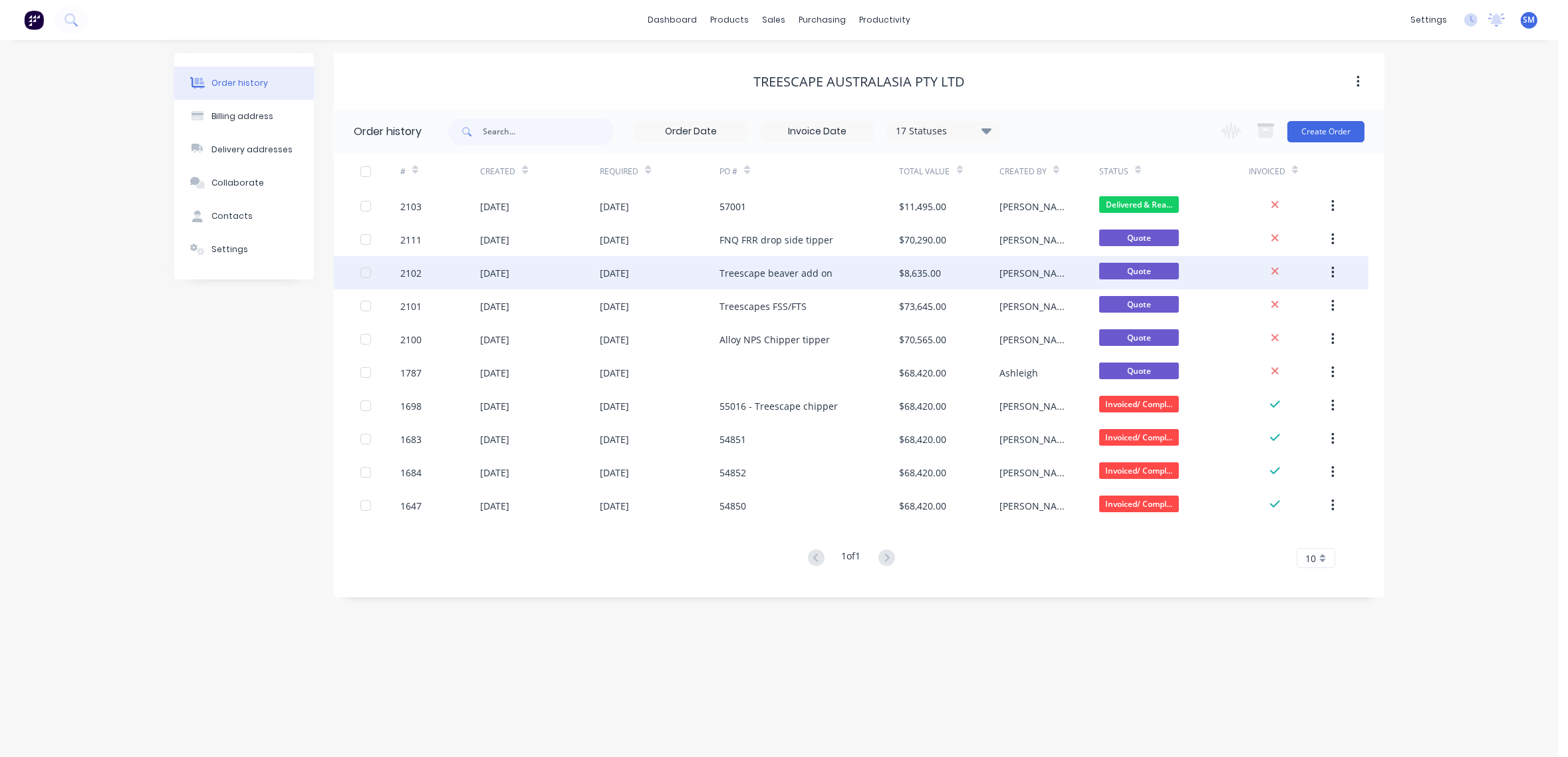
click at [509, 272] on div "[DATE]" at bounding box center [494, 273] width 29 height 14
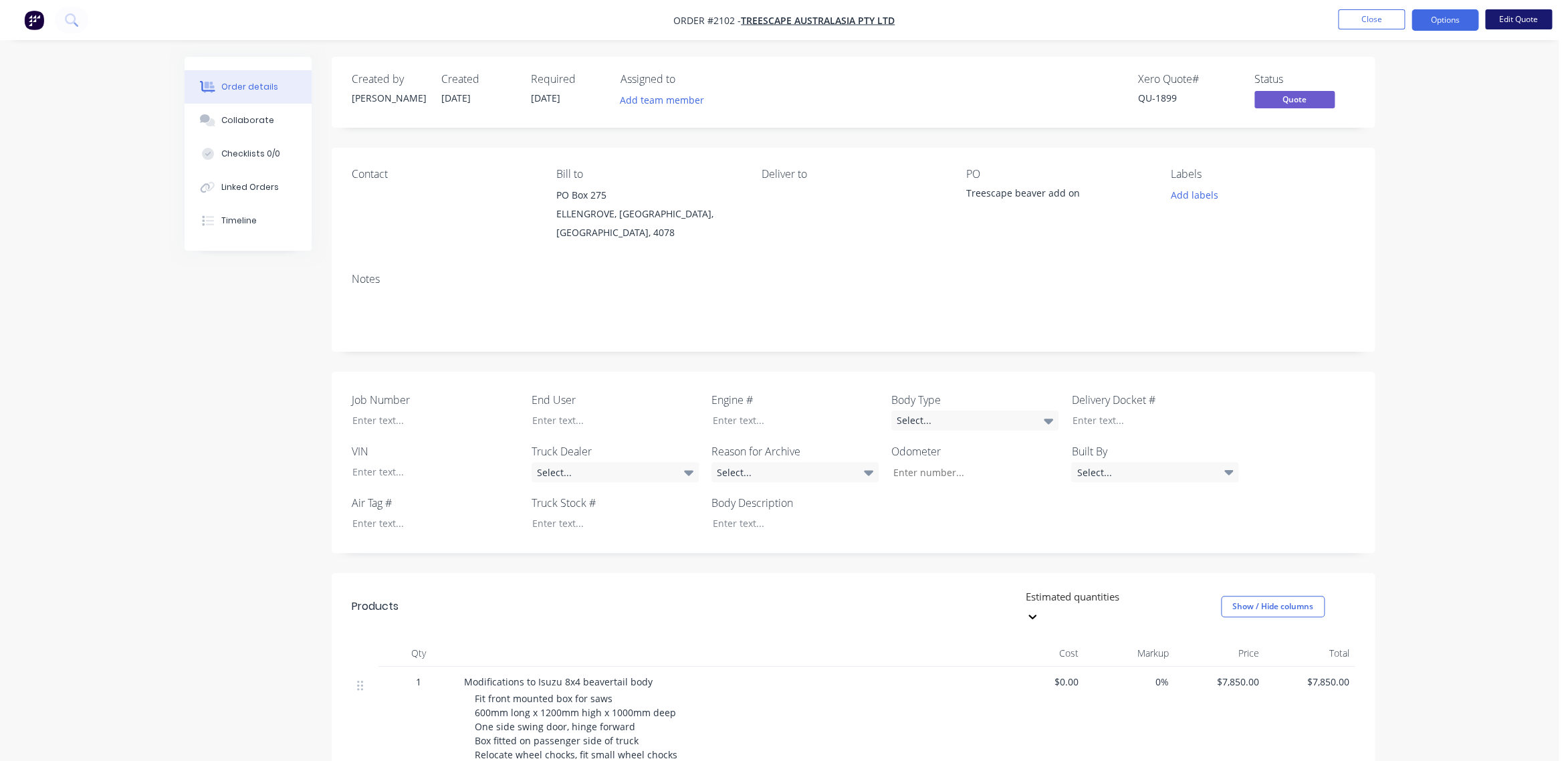
click at [1522, 19] on button "Edit Quote" at bounding box center [1517, 19] width 66 height 20
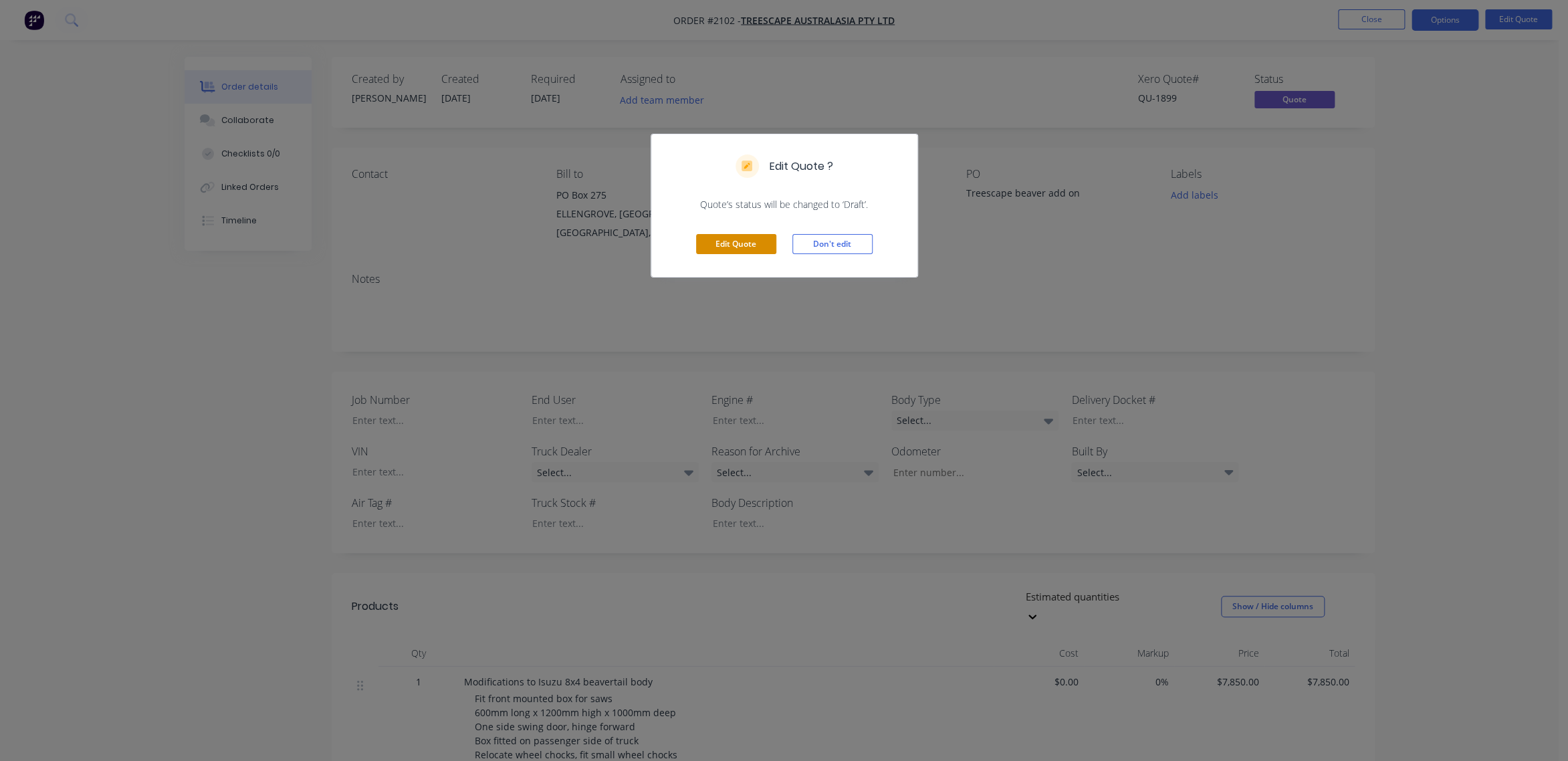
click at [736, 242] on button "Edit Quote" at bounding box center [736, 243] width 80 height 20
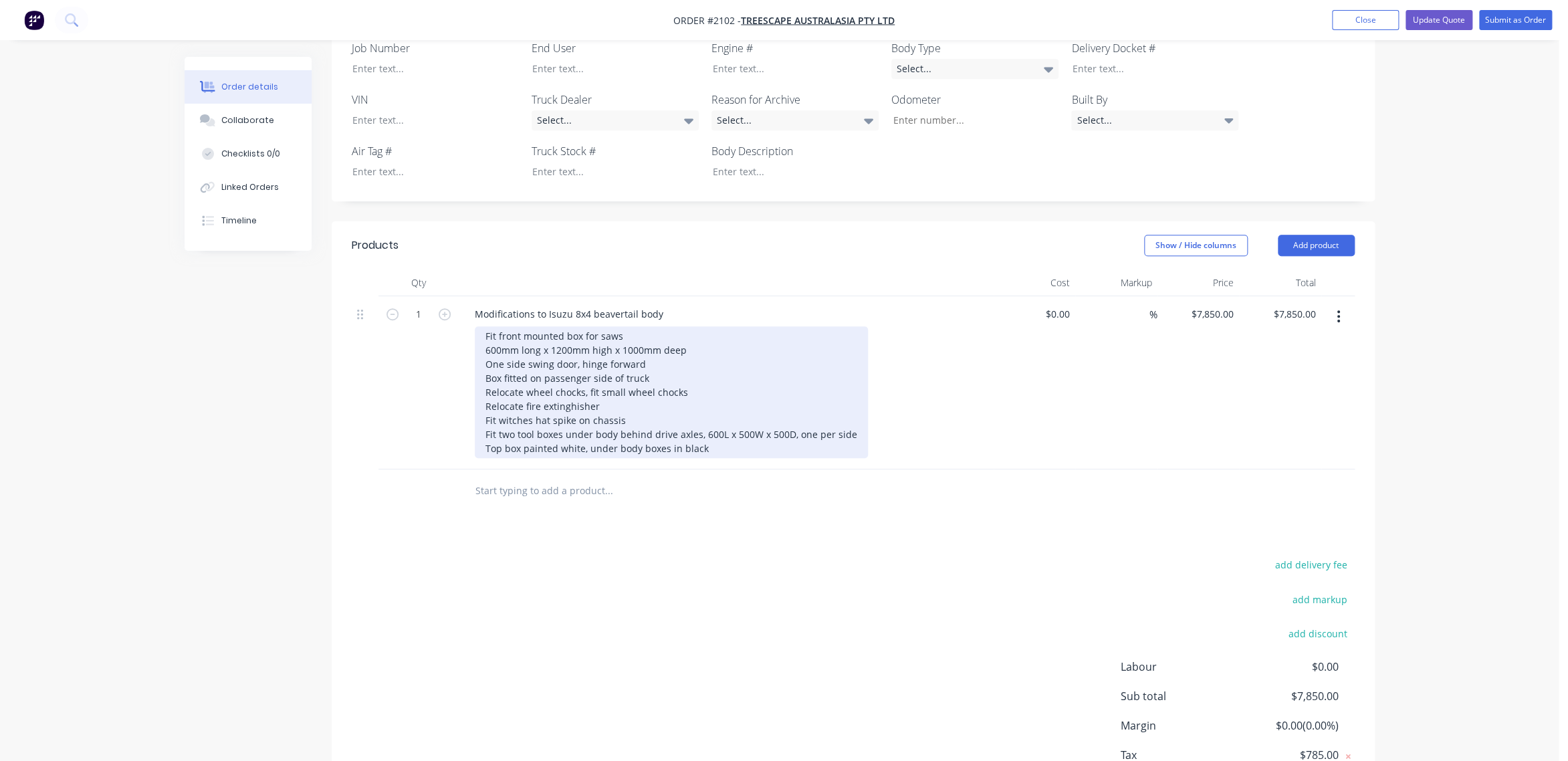
scroll to position [365, 0]
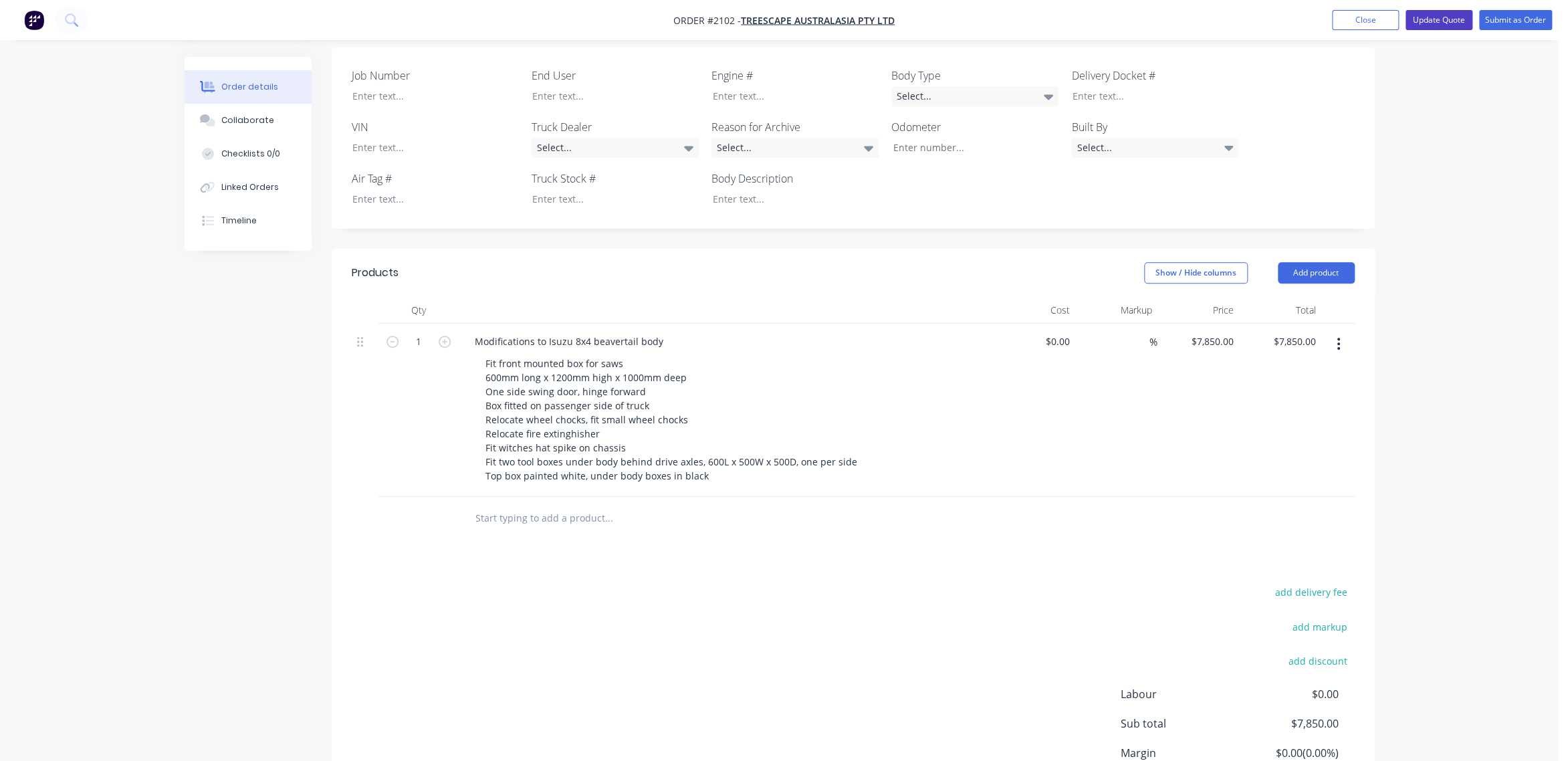
click at [1432, 18] on button "Update Quote" at bounding box center [1438, 20] width 66 height 20
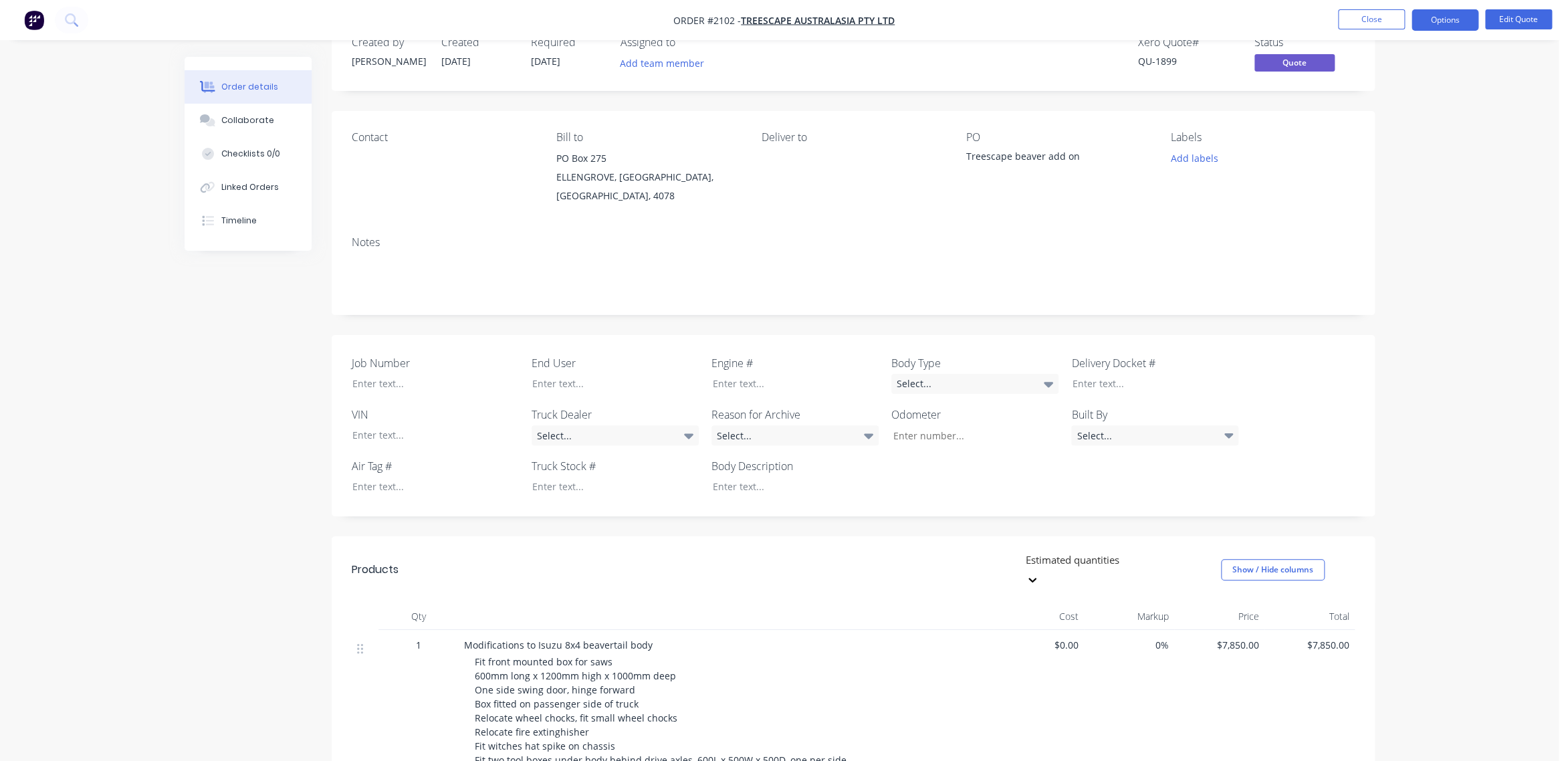
scroll to position [182, 0]
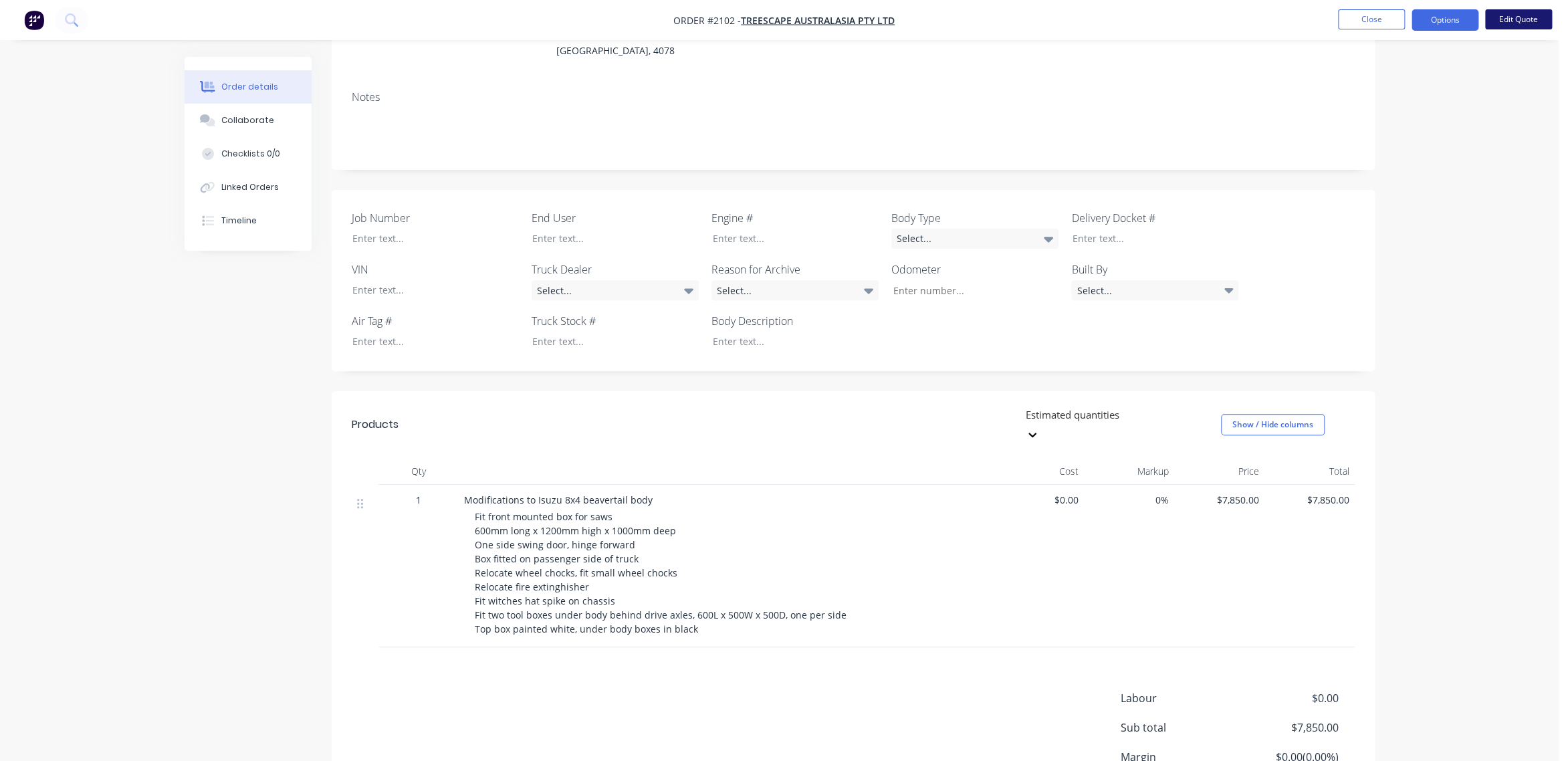
click at [1527, 20] on button "Edit Quote" at bounding box center [1517, 19] width 66 height 20
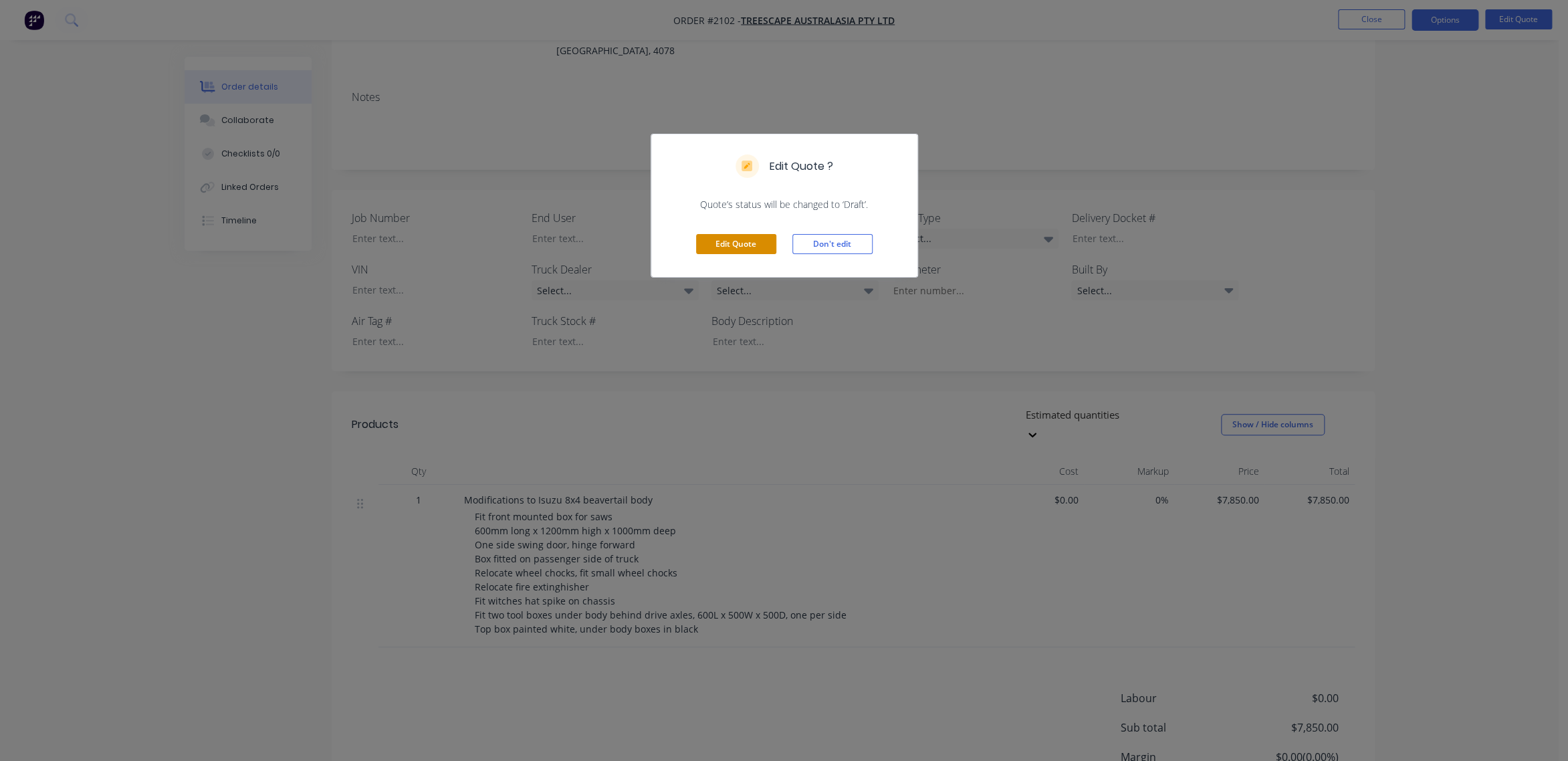
click at [735, 241] on button "Edit Quote" at bounding box center [736, 243] width 80 height 20
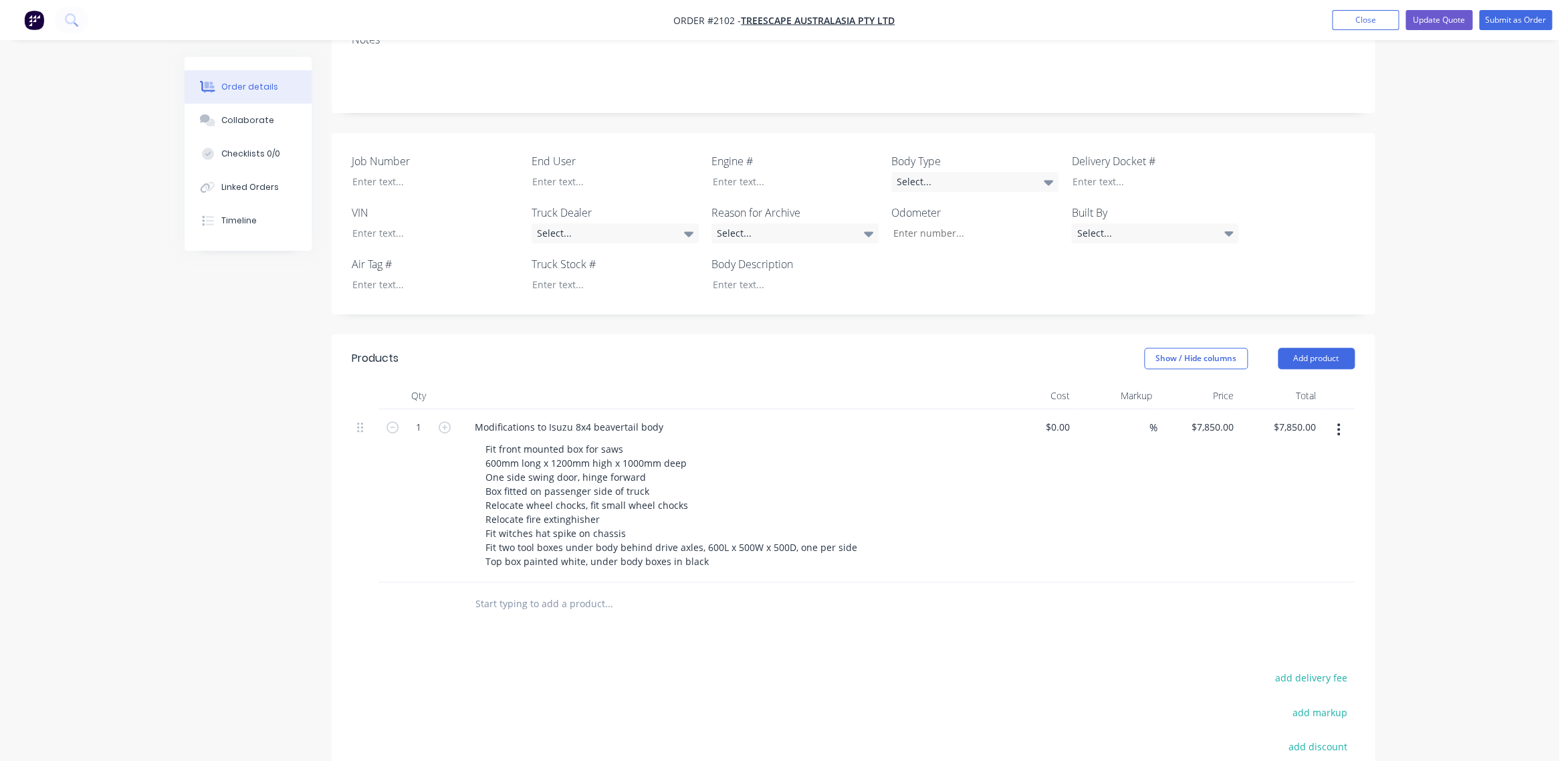
scroll to position [303, 0]
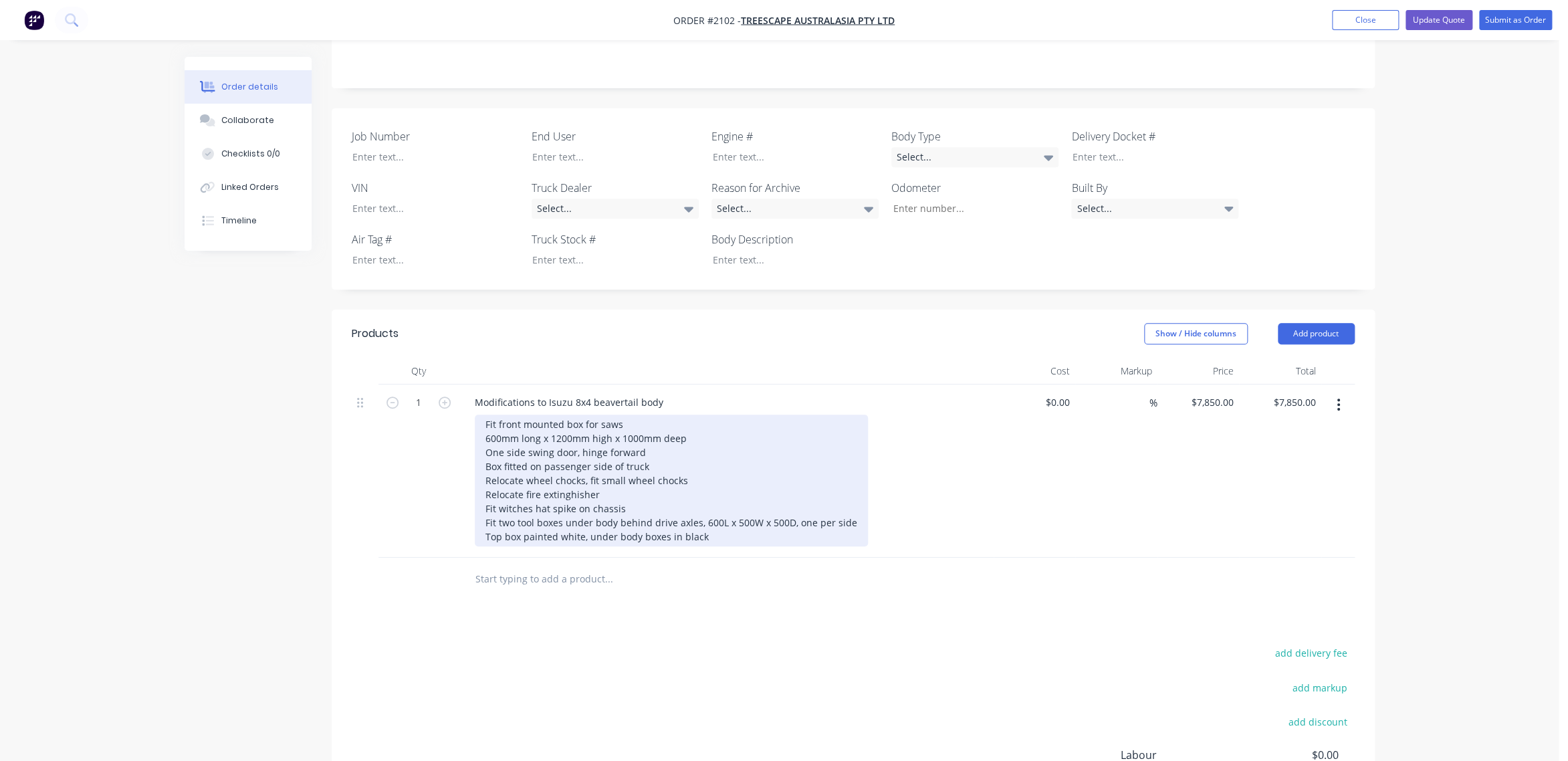
click at [631, 415] on div "Fit front mounted box for saws 600mm long x 1200mm high x 1000mm deep One side …" at bounding box center [671, 480] width 393 height 132
click at [695, 419] on div "Fit front mounted box for saws 600mm long x 1200mm high x 1000mm deep One side …" at bounding box center [671, 480] width 393 height 132
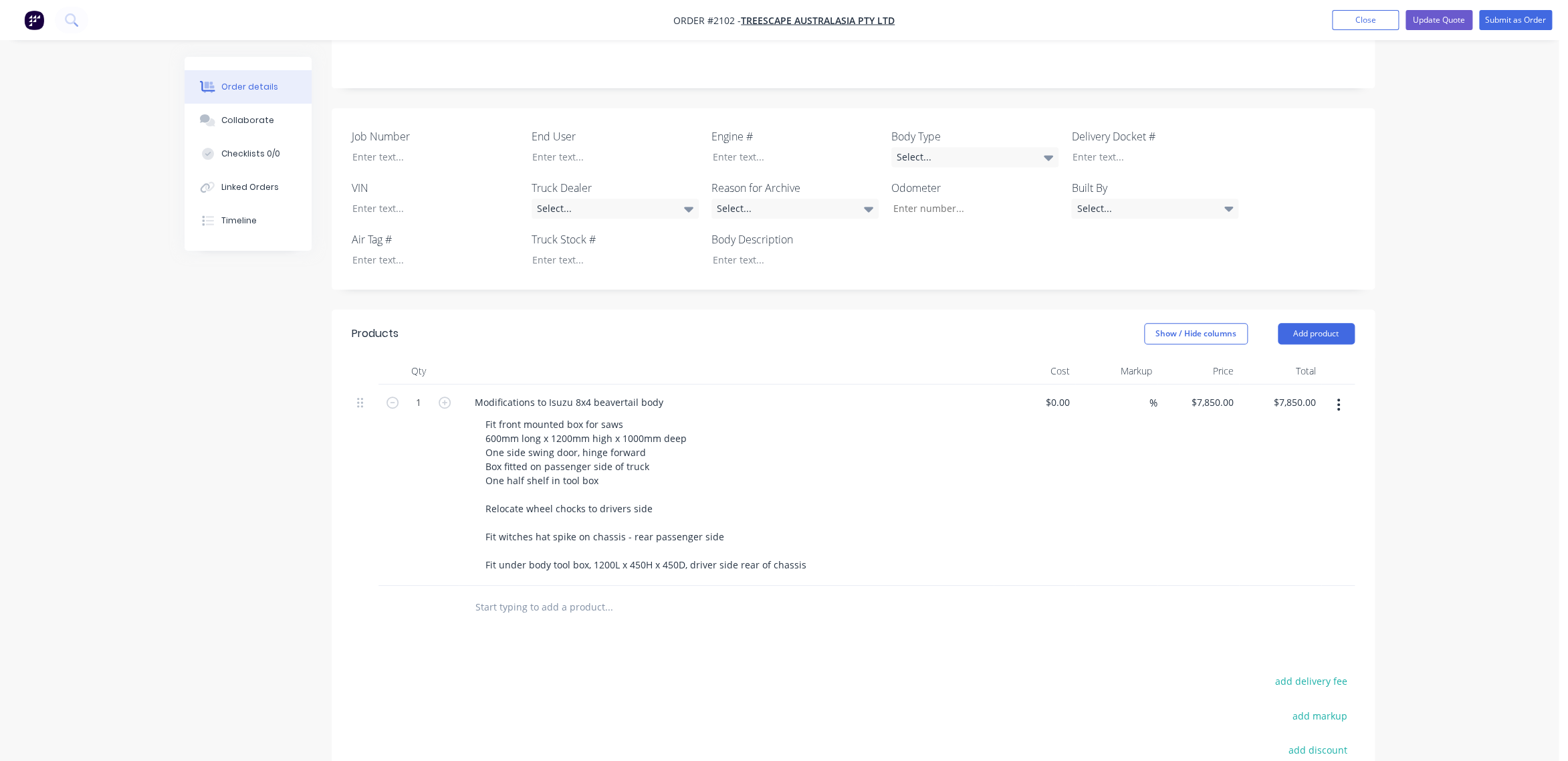
click at [885, 502] on div "Fit front mounted box for saws 600mm long x 1200mm high x 1000mm deep One side …" at bounding box center [731, 494] width 514 height 160
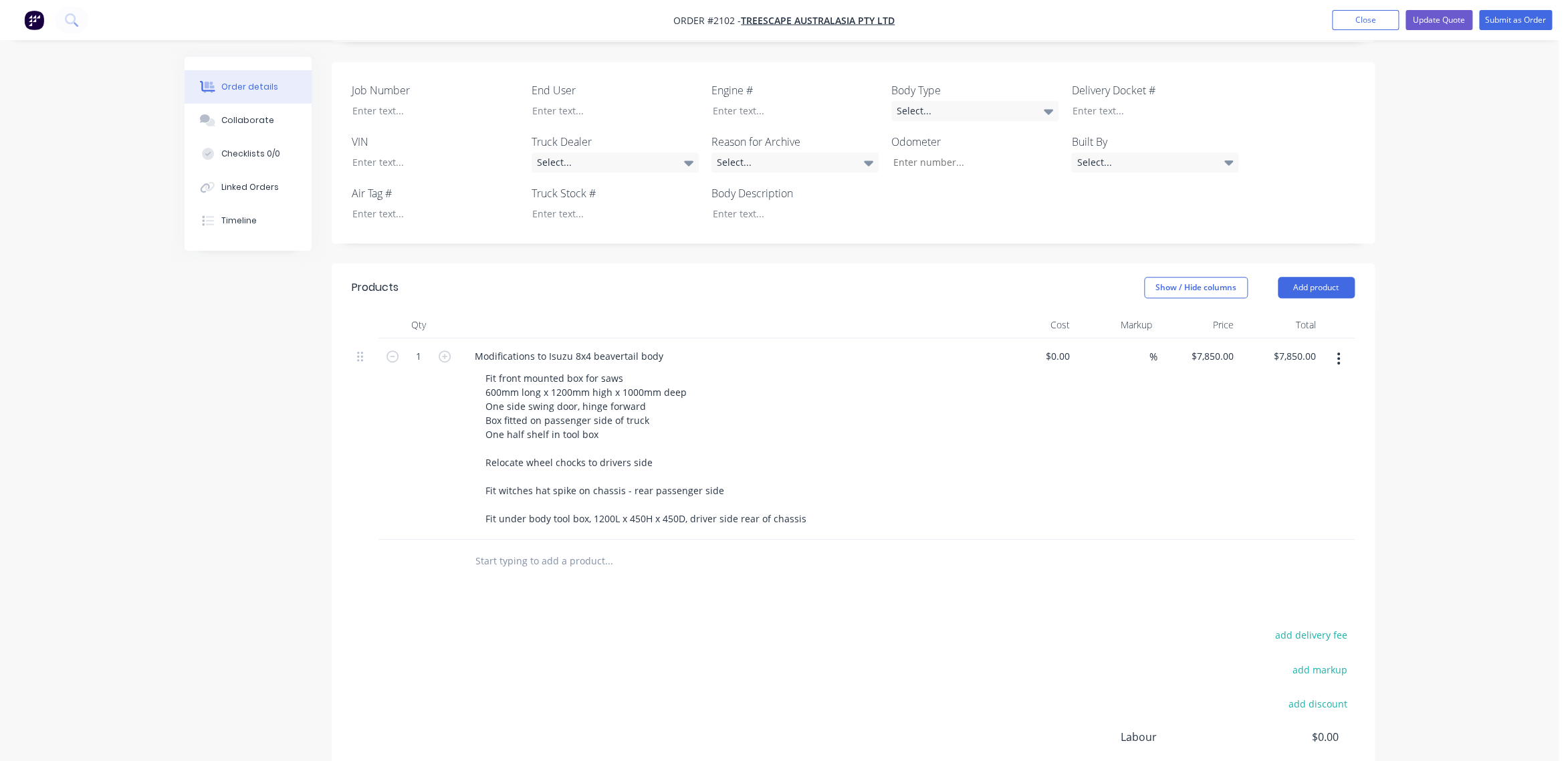
scroll to position [426, 0]
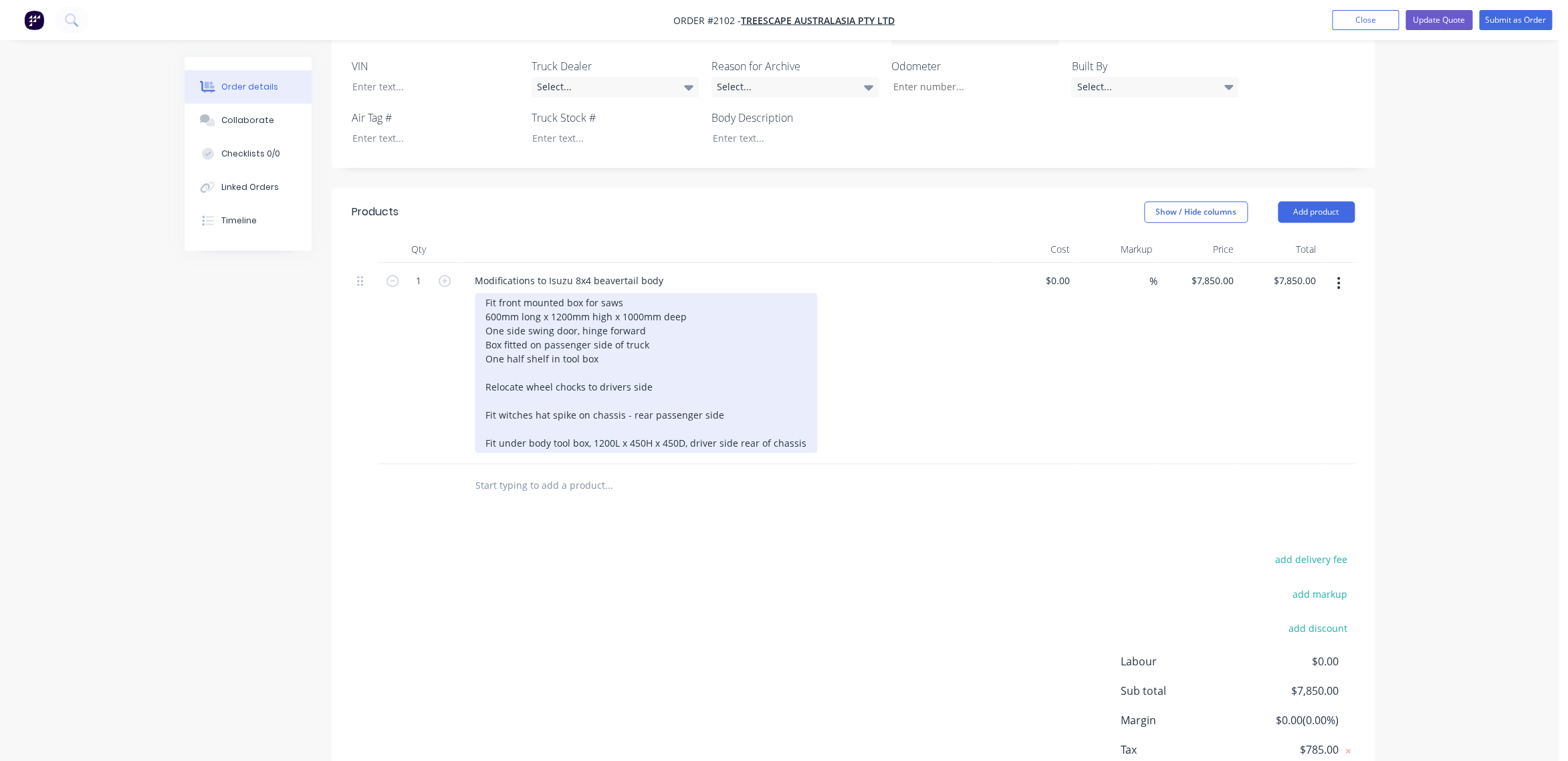
click at [806, 426] on div "Fit front mounted box for saws 600mm long x 1200mm high x 1000mm deep One side …" at bounding box center [646, 373] width 342 height 160
click at [600, 336] on div "Fit front mounted box for saws 600mm long x 1200mm high x 1000mm deep One side …" at bounding box center [646, 373] width 342 height 160
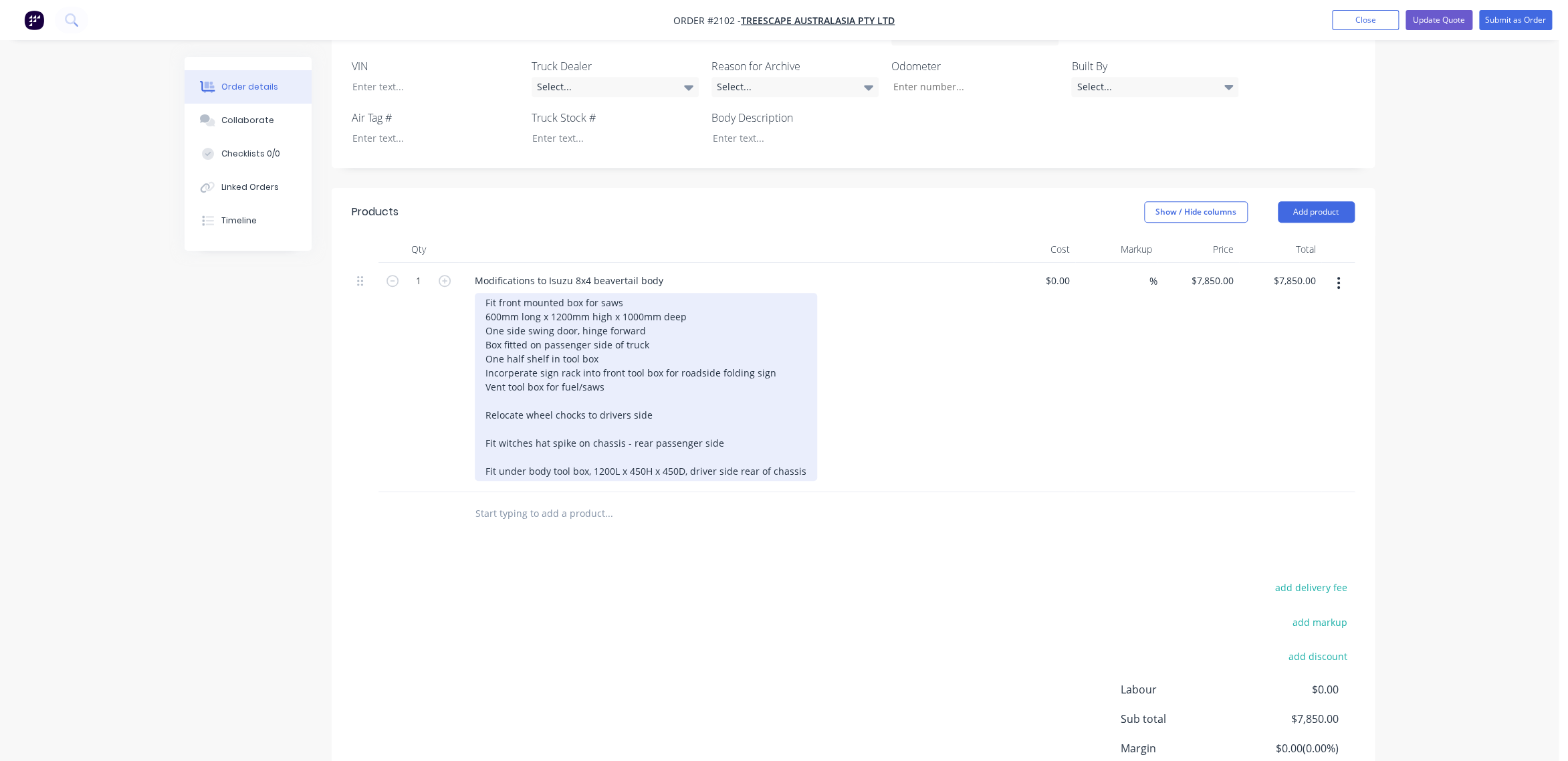
click at [802, 453] on div "Fit front mounted box for saws 600mm long x 1200mm high x 1000mm deep One side …" at bounding box center [646, 387] width 342 height 188
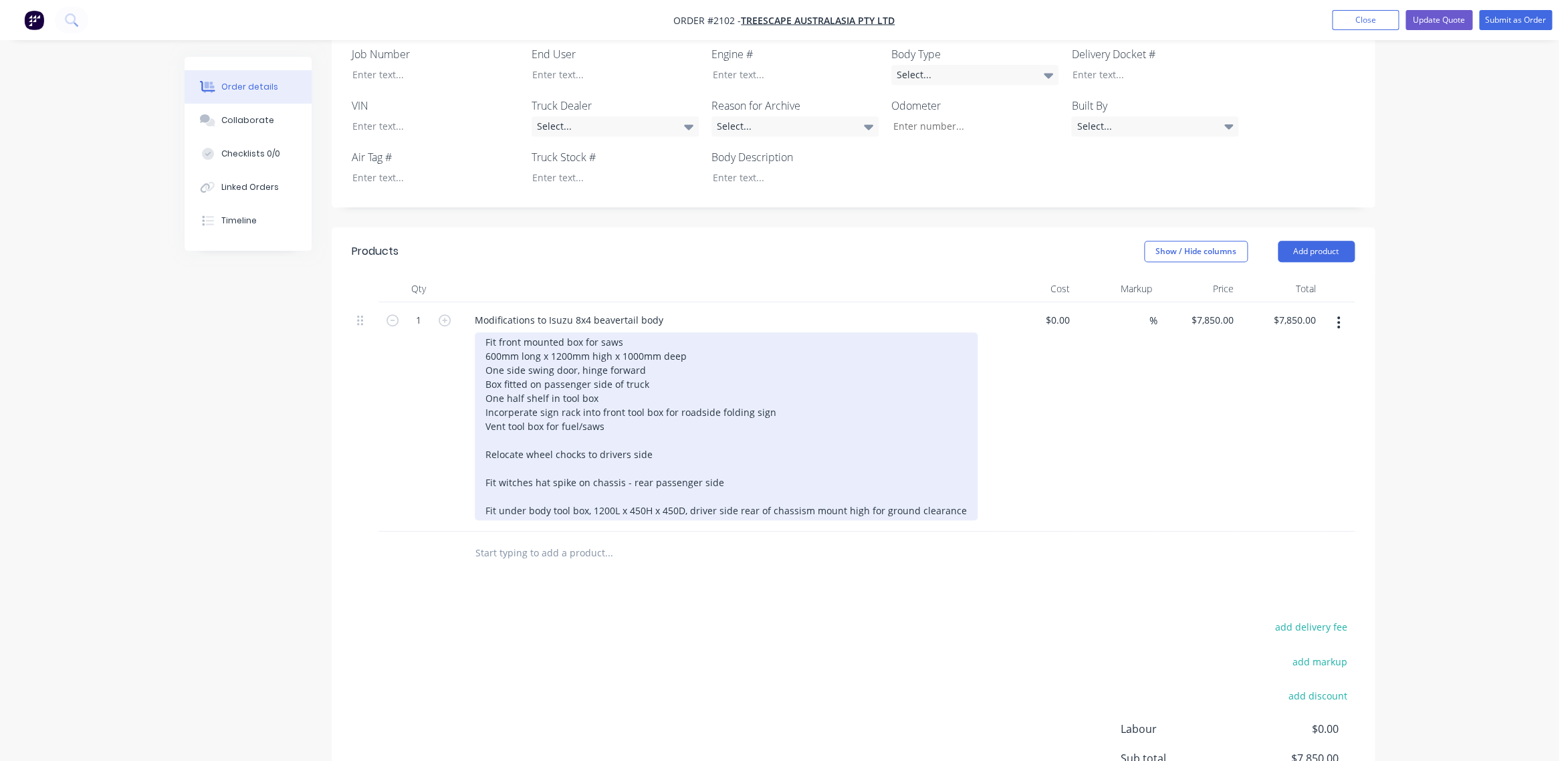
scroll to position [365, 0]
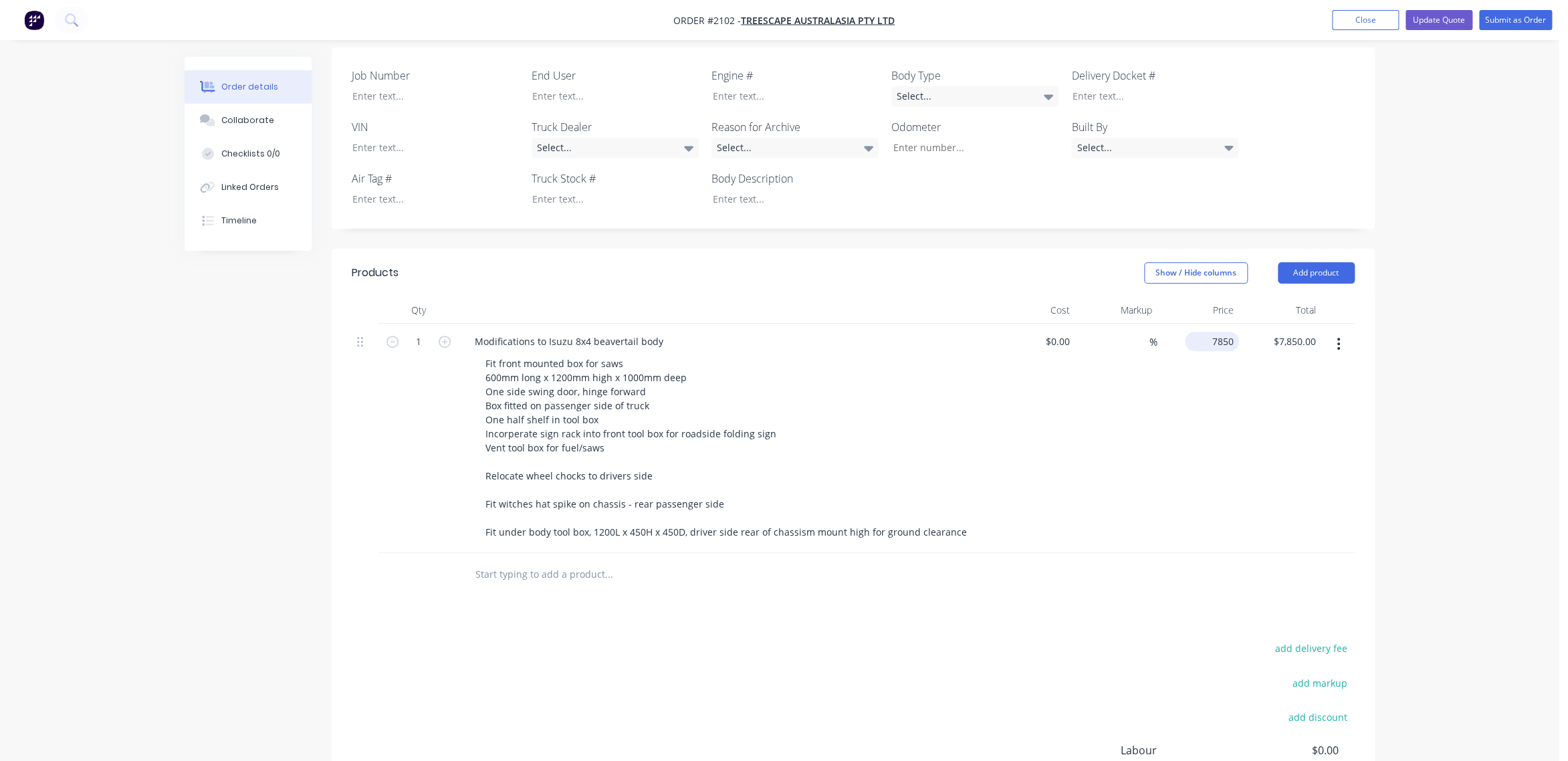
click at [1212, 331] on input "7850" at bounding box center [1214, 341] width 49 height 20
type input "$7,500.00"
click at [1431, 14] on button "Update Quote" at bounding box center [1438, 20] width 66 height 20
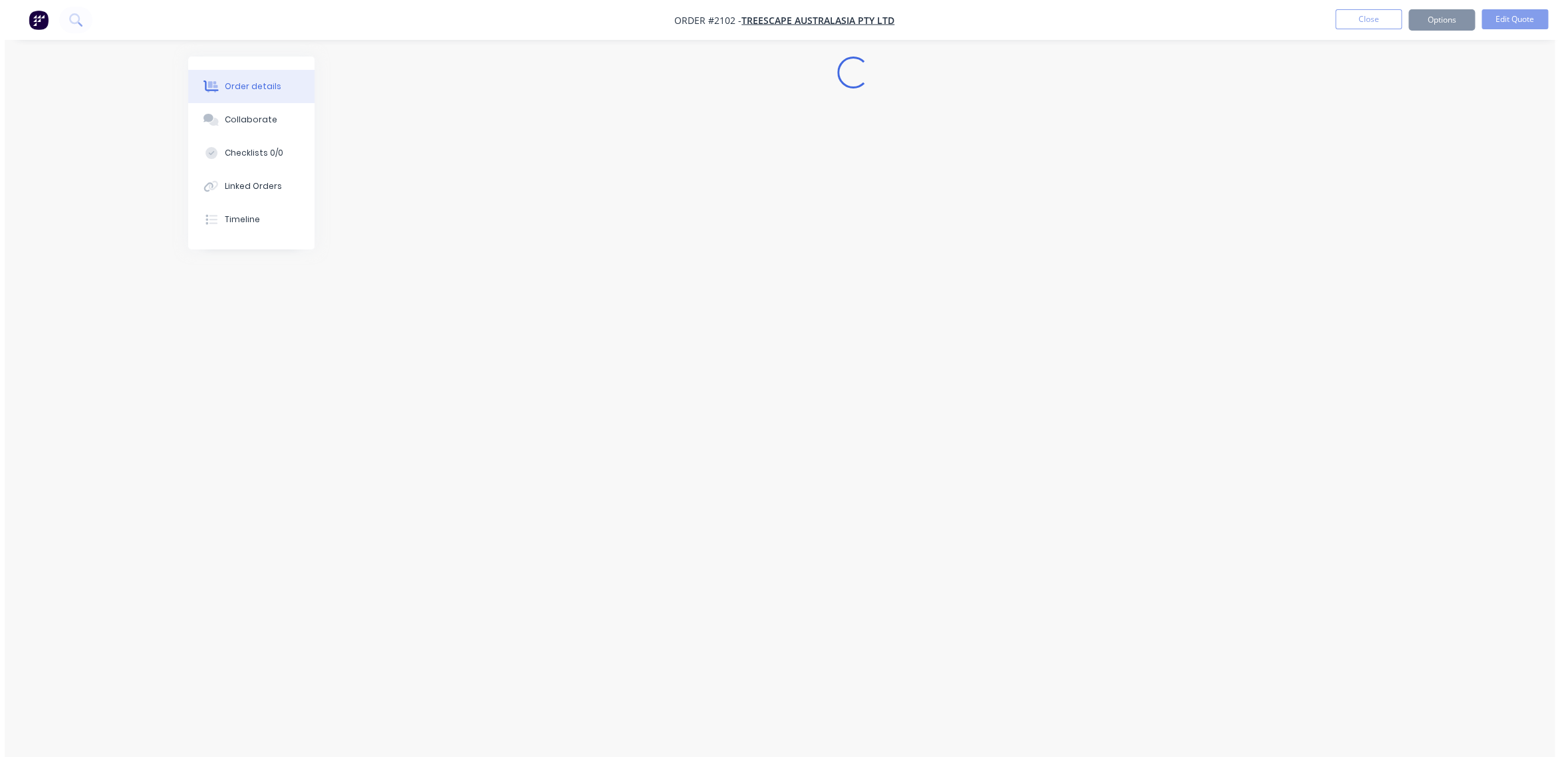
scroll to position [0, 0]
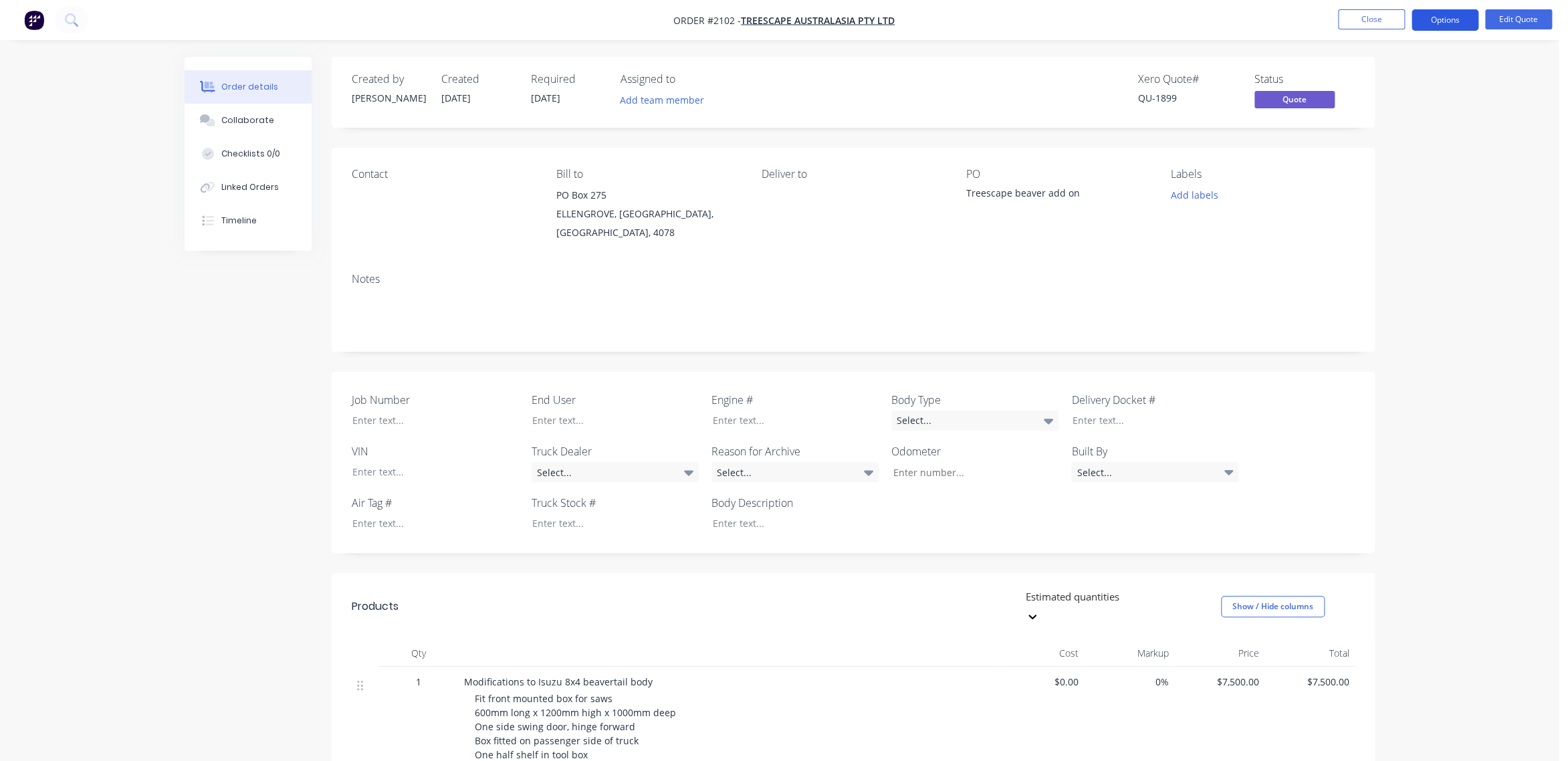
click at [1443, 20] on button "Options" at bounding box center [1445, 20] width 66 height 22
click at [1362, 78] on div "Quote" at bounding box center [1405, 80] width 123 height 20
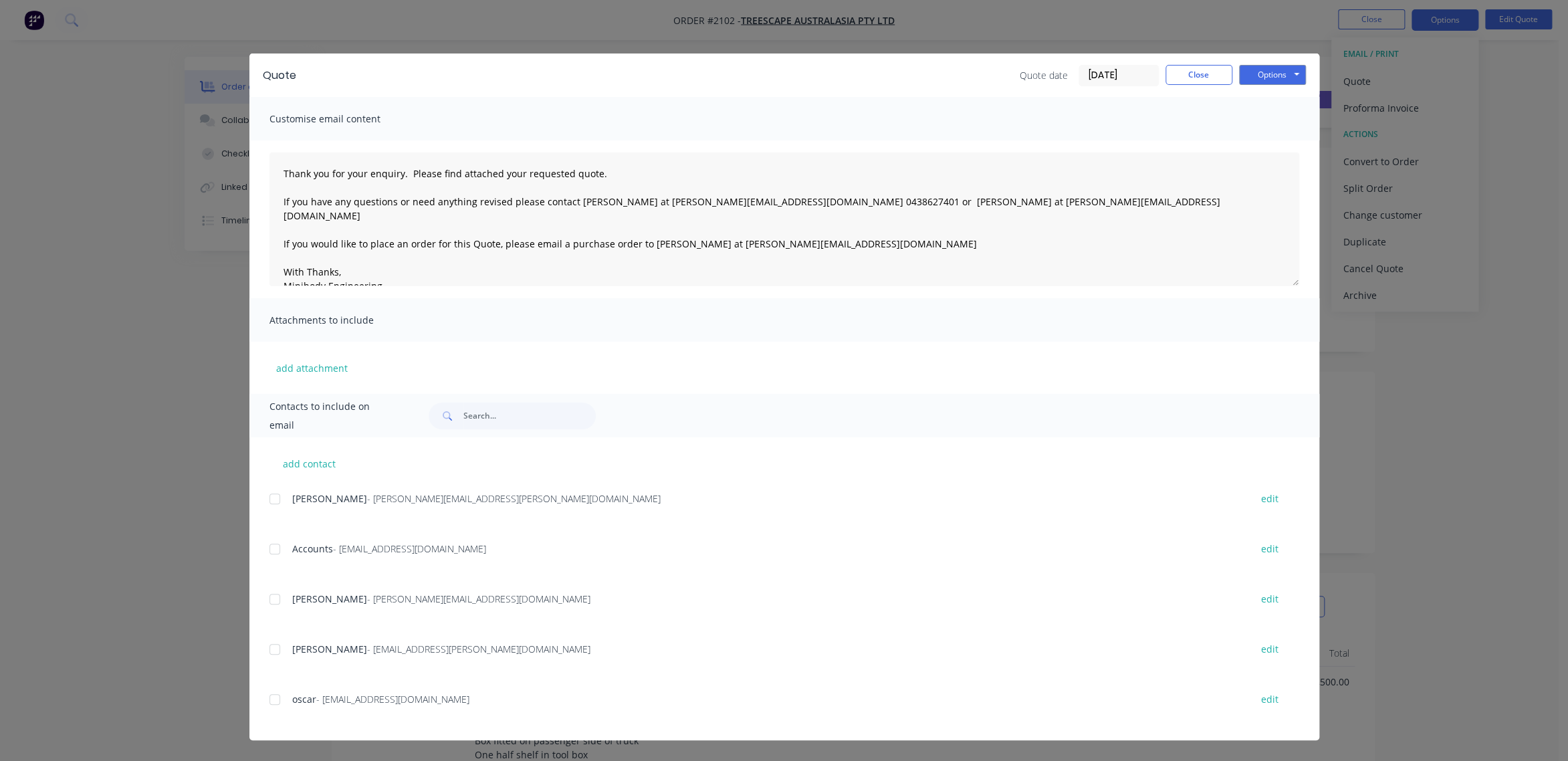
click at [274, 499] on div at bounding box center [274, 499] width 27 height 27
drag, startPoint x: 280, startPoint y: 172, endPoint x: 964, endPoint y: 227, distance: 686.2
click at [964, 227] on textarea "Thank you for your enquiry. Please find attached your requested quote. If you h…" at bounding box center [784, 219] width 1030 height 134
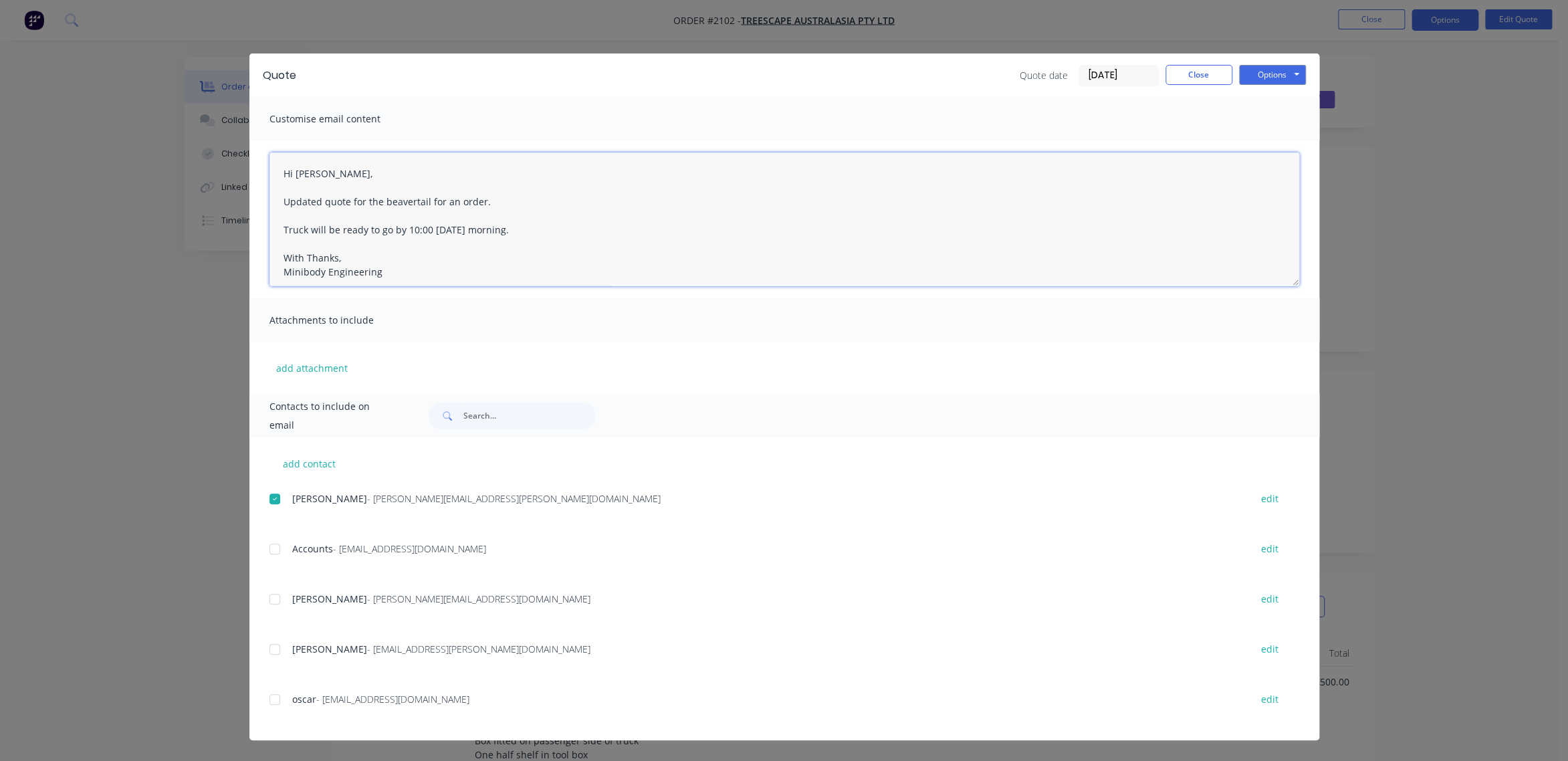
click at [357, 256] on textarea "Hi [PERSON_NAME], Updated quote for the beavertail for an order. Truck will be …" at bounding box center [784, 219] width 1030 height 134
type textarea "Hi [PERSON_NAME], Updated quote for the beavertail for an order. Truck will be …"
click at [1271, 72] on button "Options" at bounding box center [1271, 74] width 66 height 20
click at [1276, 139] on button "Email" at bounding box center [1281, 143] width 85 height 22
click at [1207, 79] on button "Close" at bounding box center [1198, 74] width 66 height 20
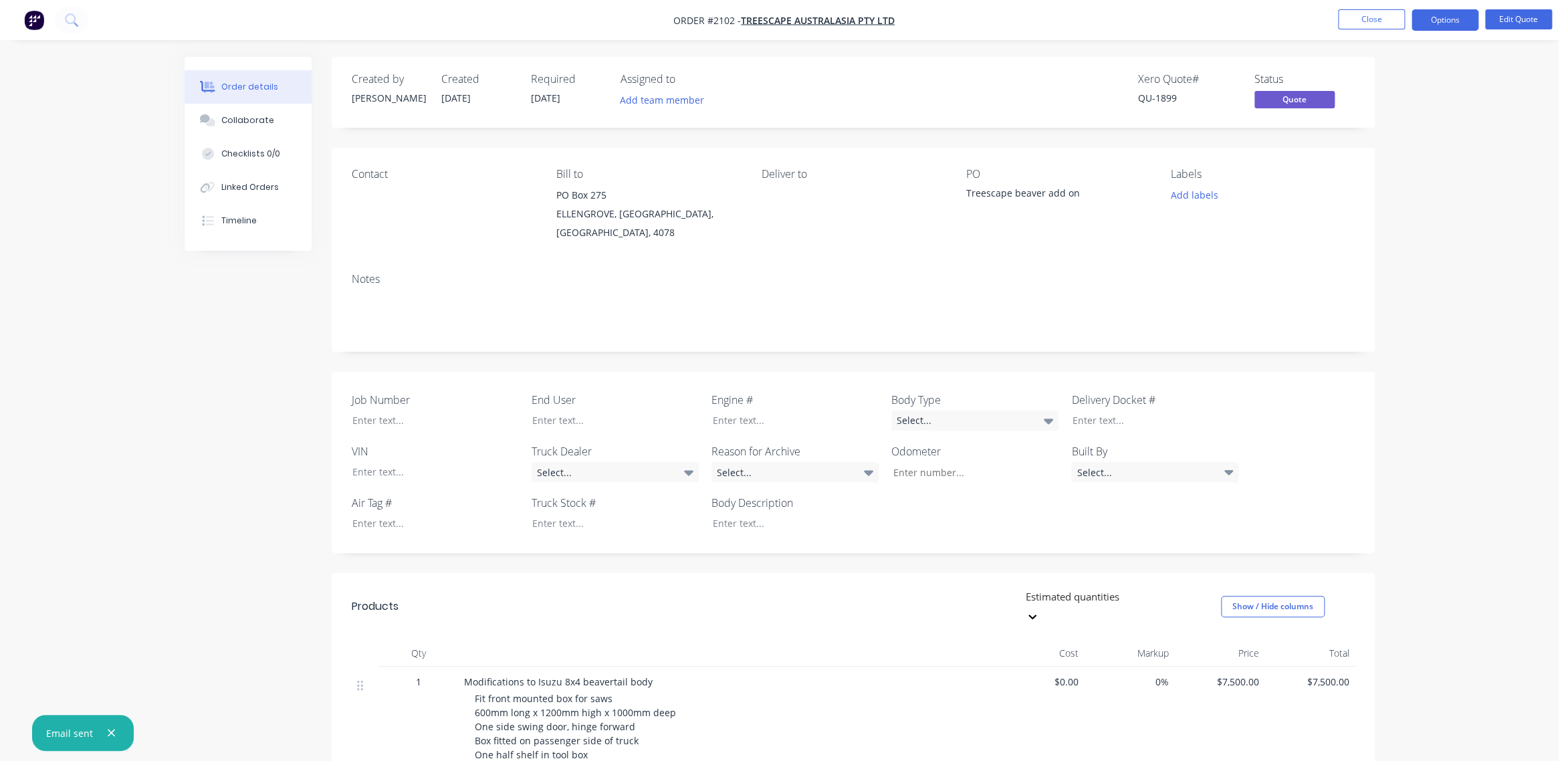
click at [1481, 157] on div "Order details Collaborate Checklists 0/0 Linked Orders Timeline Order details C…" at bounding box center [779, 562] width 1559 height 1124
click at [1374, 20] on button "Close" at bounding box center [1371, 19] width 66 height 20
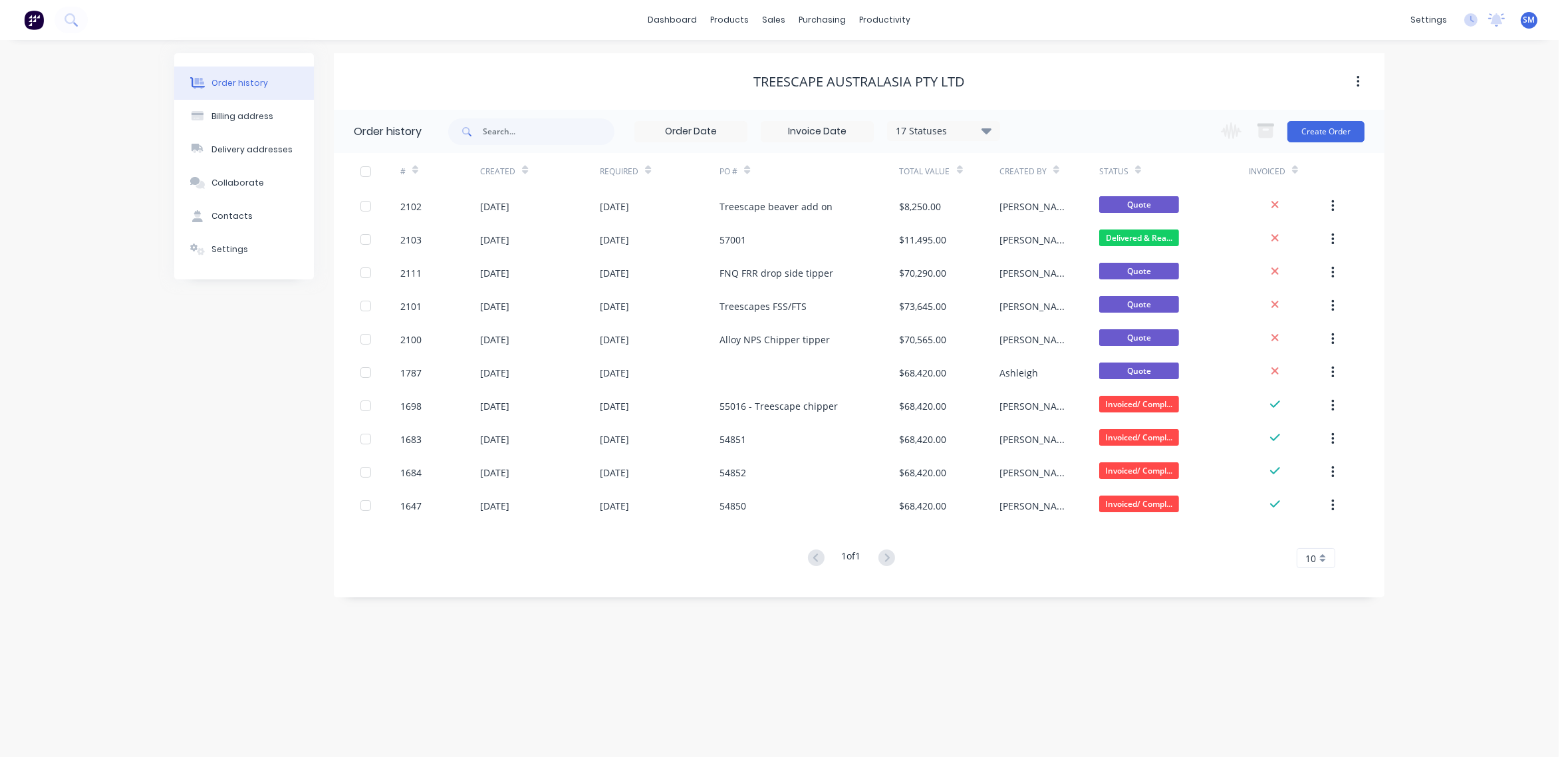
click at [458, 620] on div "Order history Billing address Delivery addresses Collaborate Contacts Settings …" at bounding box center [779, 399] width 1559 height 717
